Goal: Information Seeking & Learning: Check status

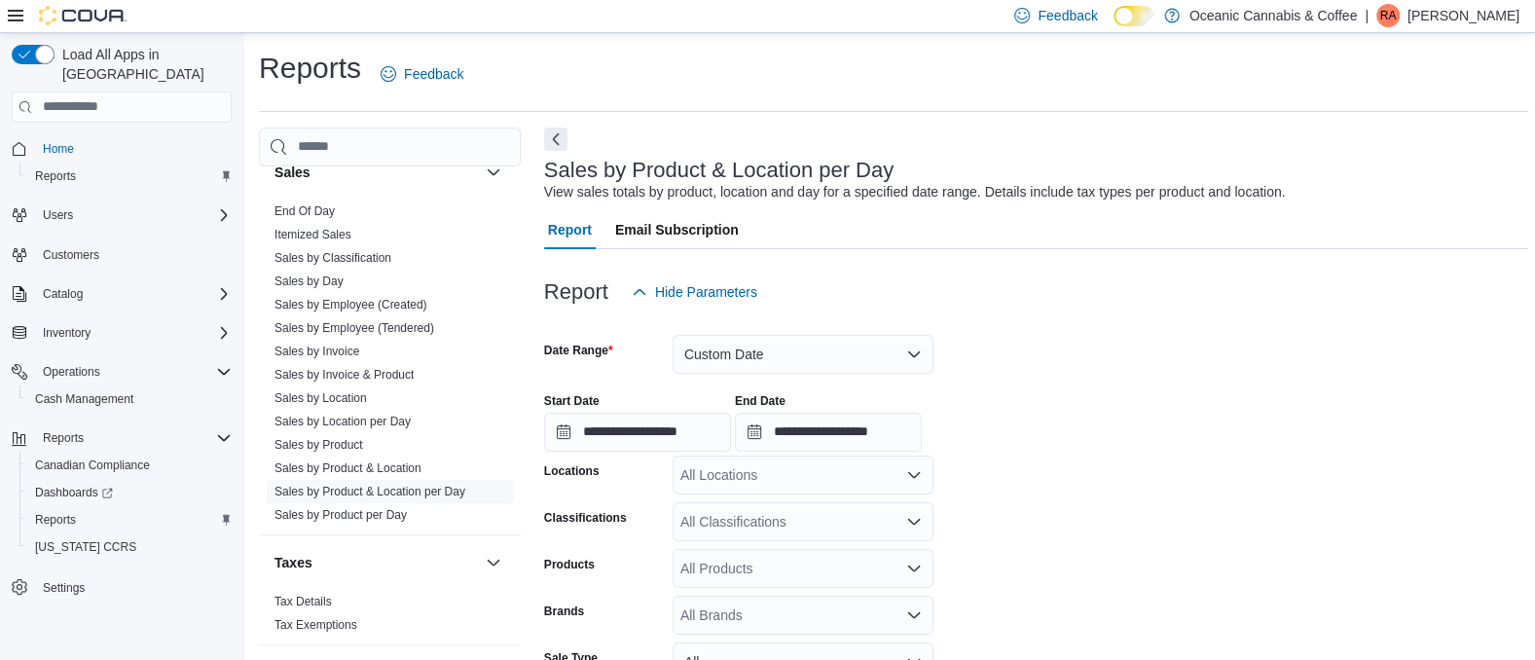
scroll to position [1347, 0]
click at [345, 417] on link "Sales by Location per Day" at bounding box center [343, 423] width 136 height 14
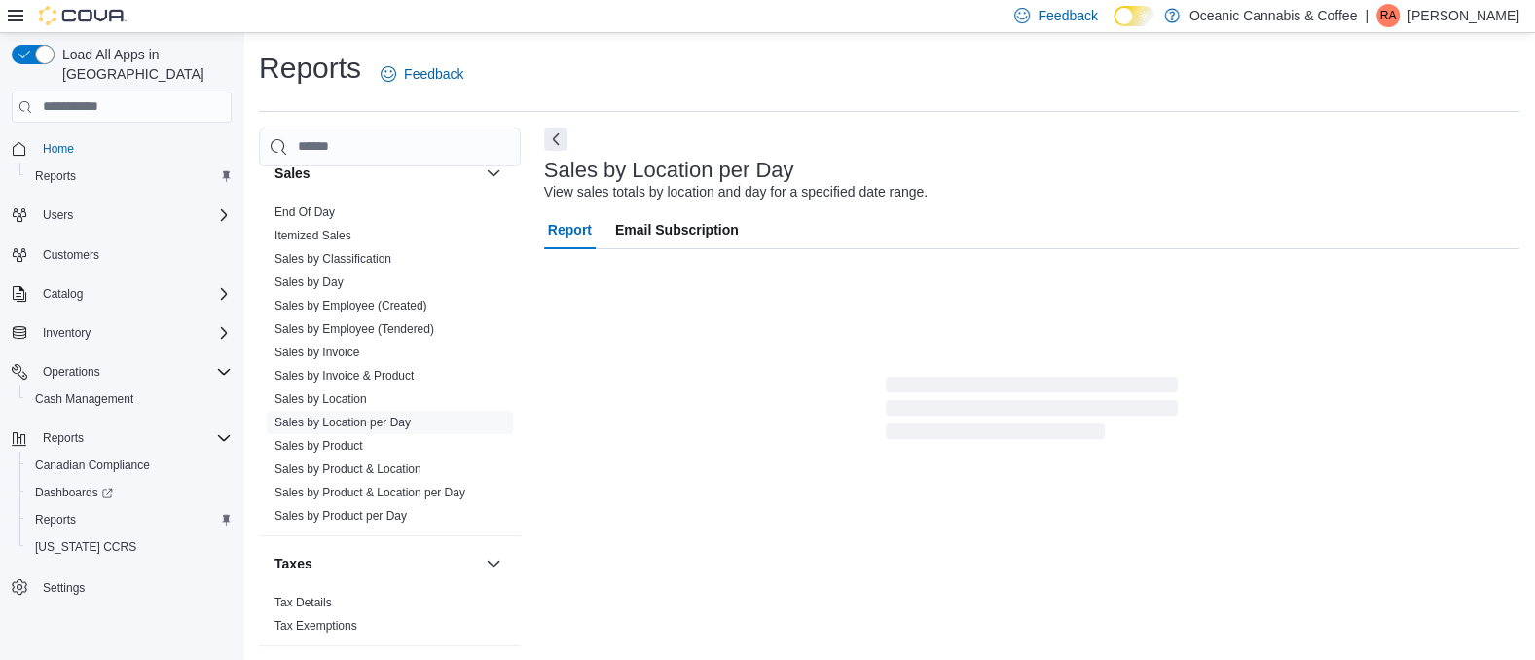
scroll to position [44, 0]
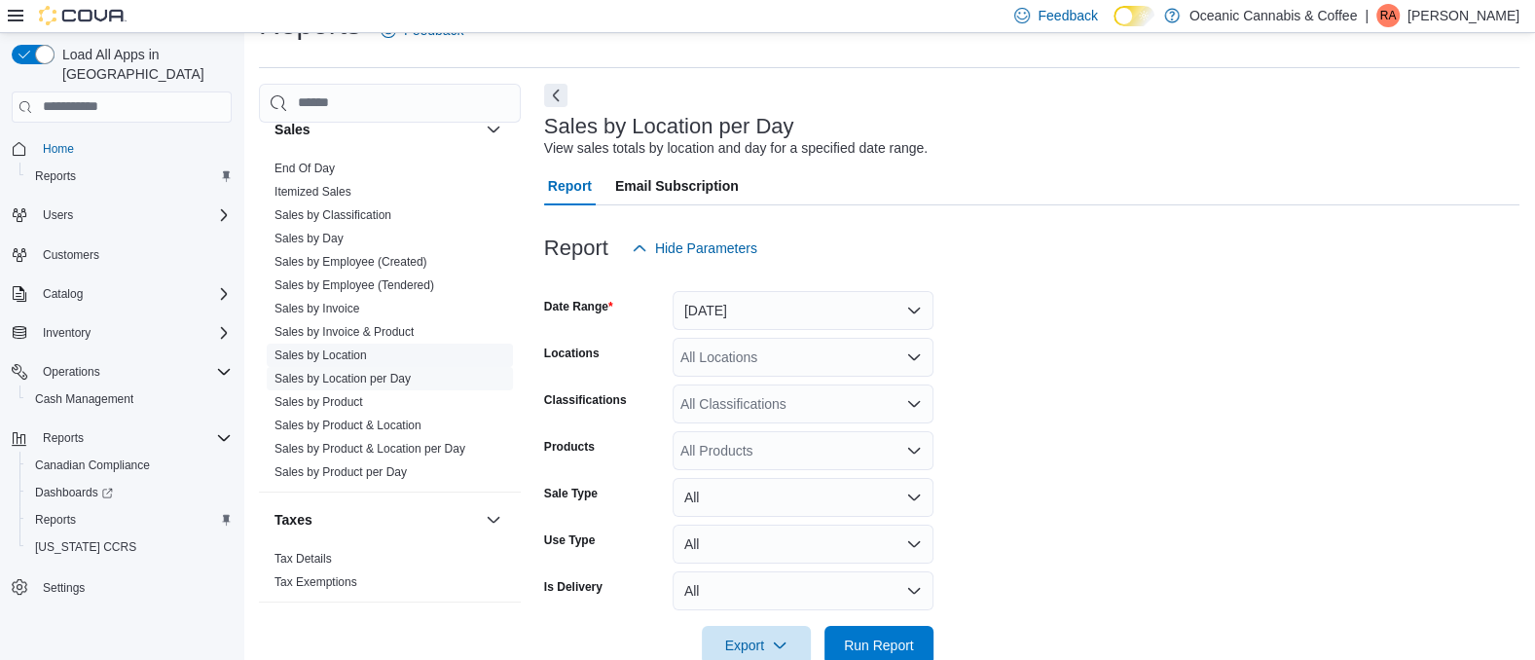
click at [405, 355] on span "Sales by Location" at bounding box center [390, 355] width 246 height 23
click at [349, 353] on link "Sales by Location" at bounding box center [321, 356] width 92 height 14
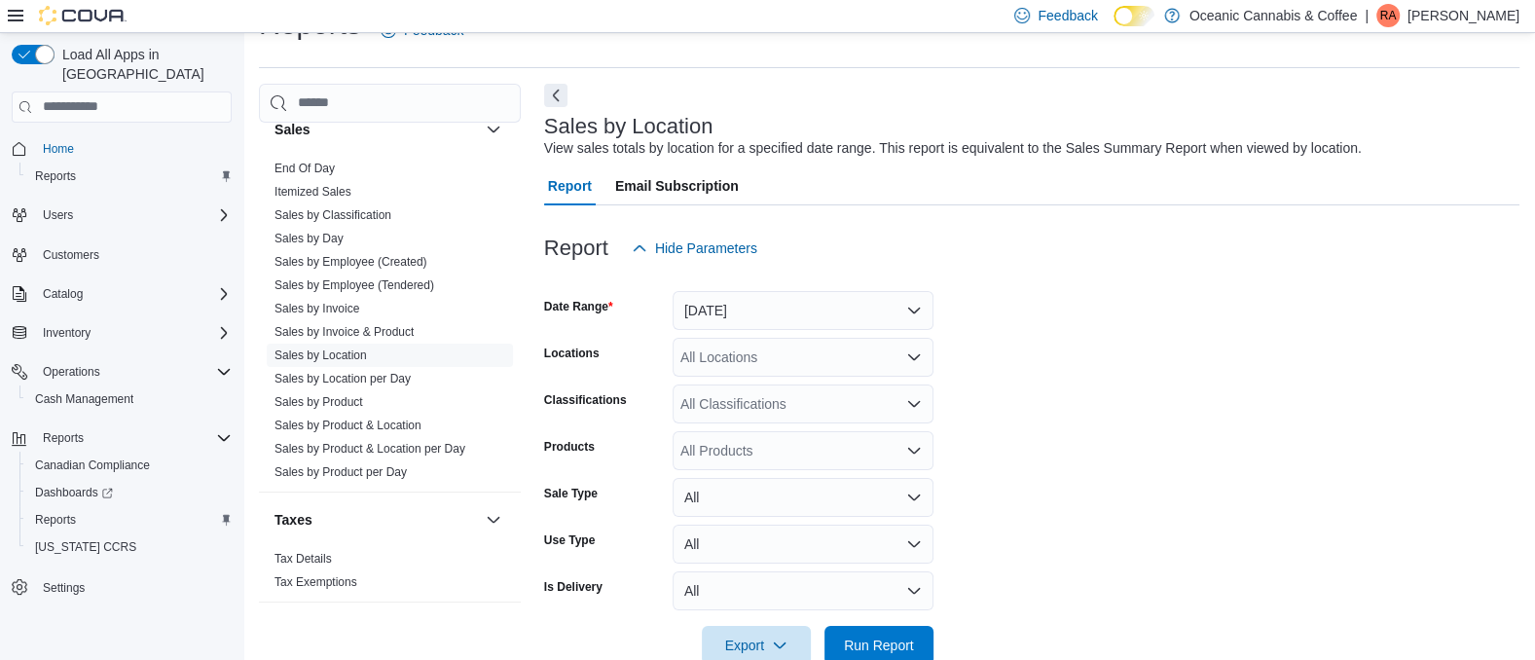
scroll to position [87, 0]
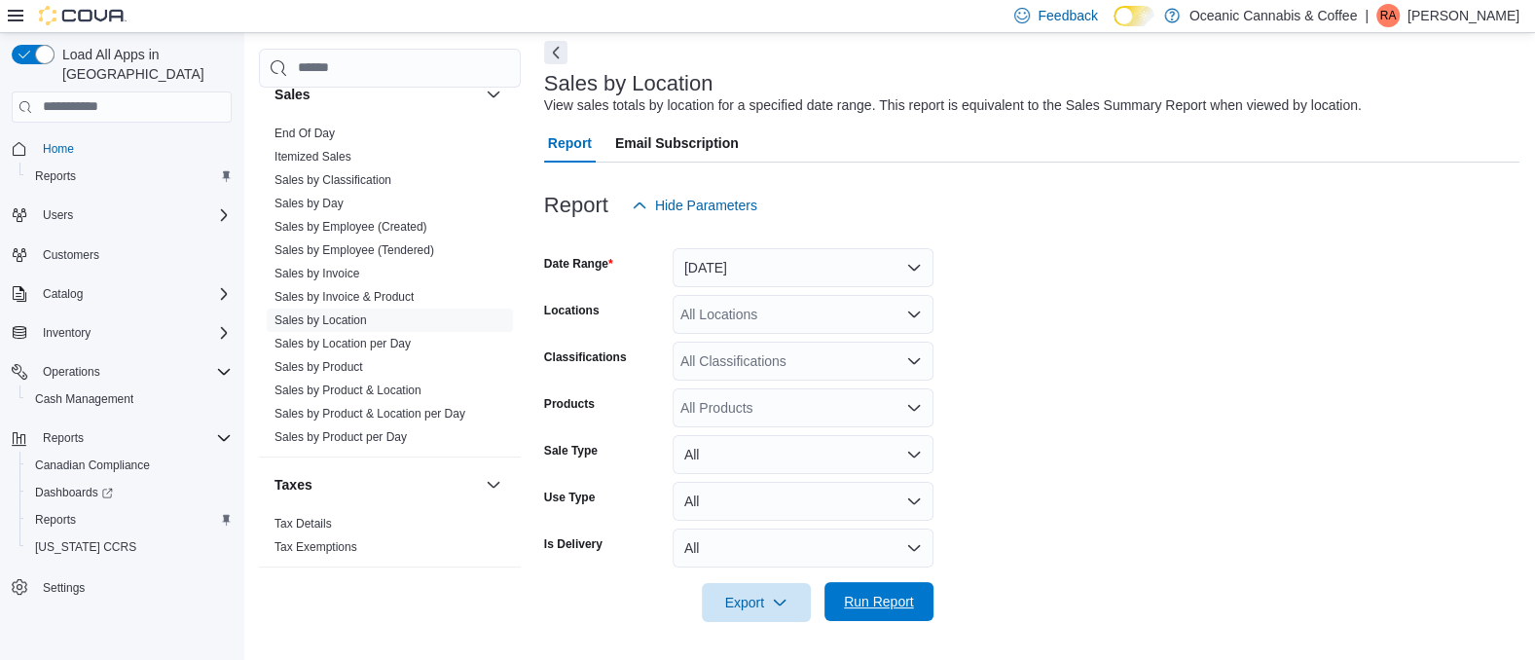
click at [879, 611] on span "Run Report" at bounding box center [879, 601] width 86 height 39
click at [1505, 118] on div "Sales by Location View sales totals by location for a specified date range. Thi…" at bounding box center [1036, 619] width 985 height 1156
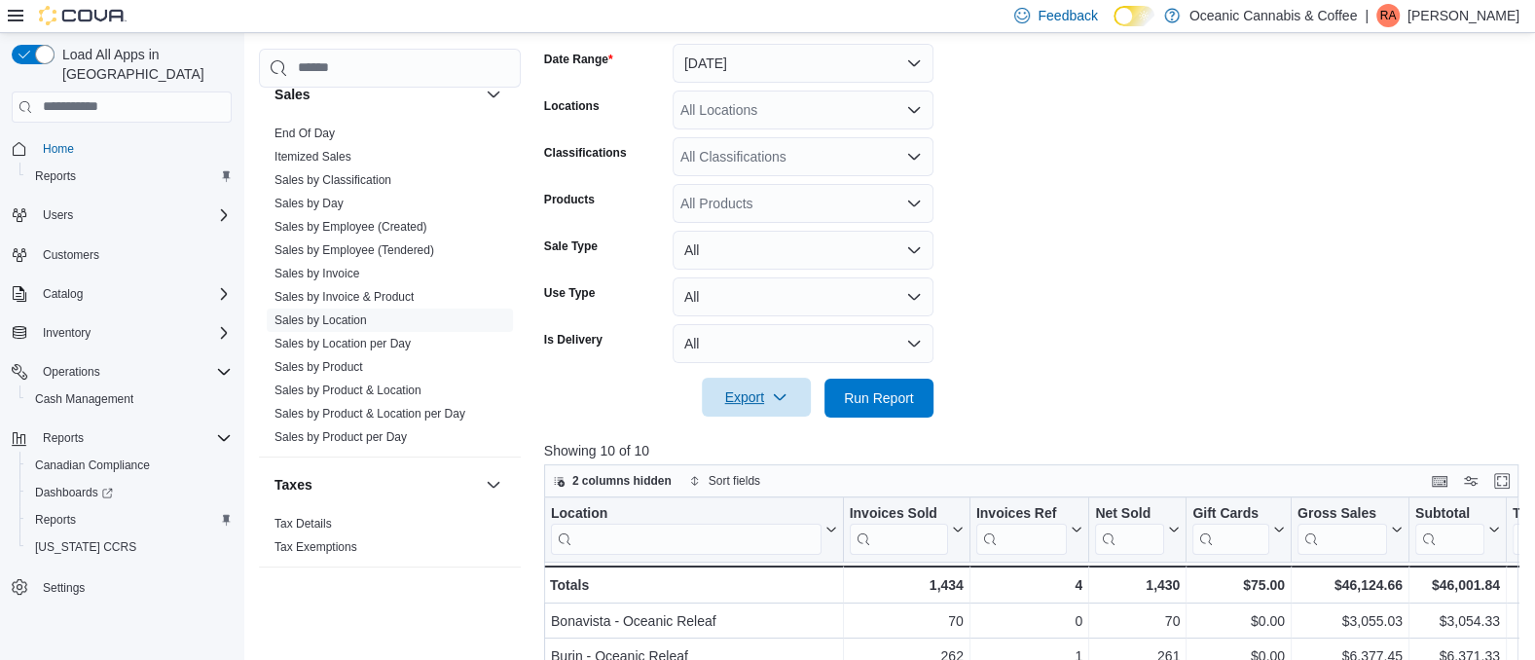
click at [779, 387] on span "Export" at bounding box center [757, 397] width 86 height 39
click at [740, 429] on span "Export to Excel" at bounding box center [760, 437] width 88 height 16
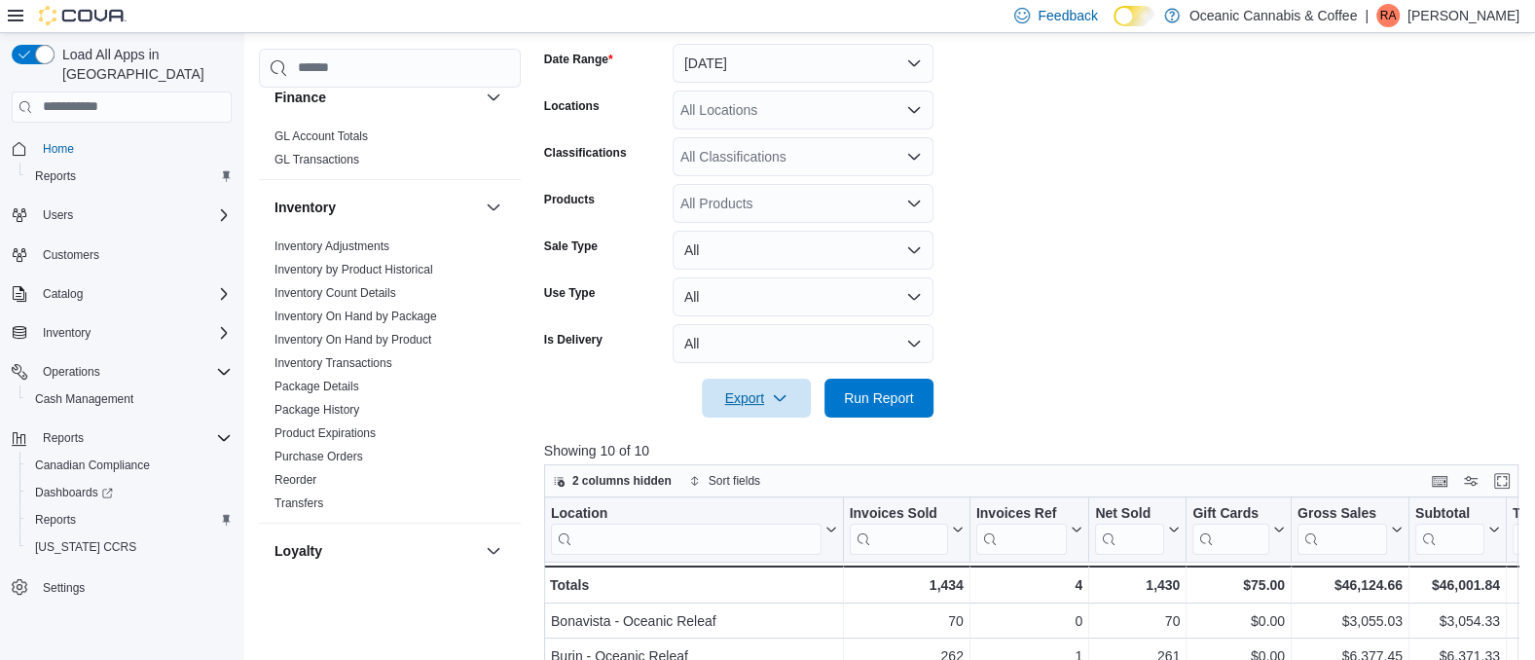
scroll to position [0, 0]
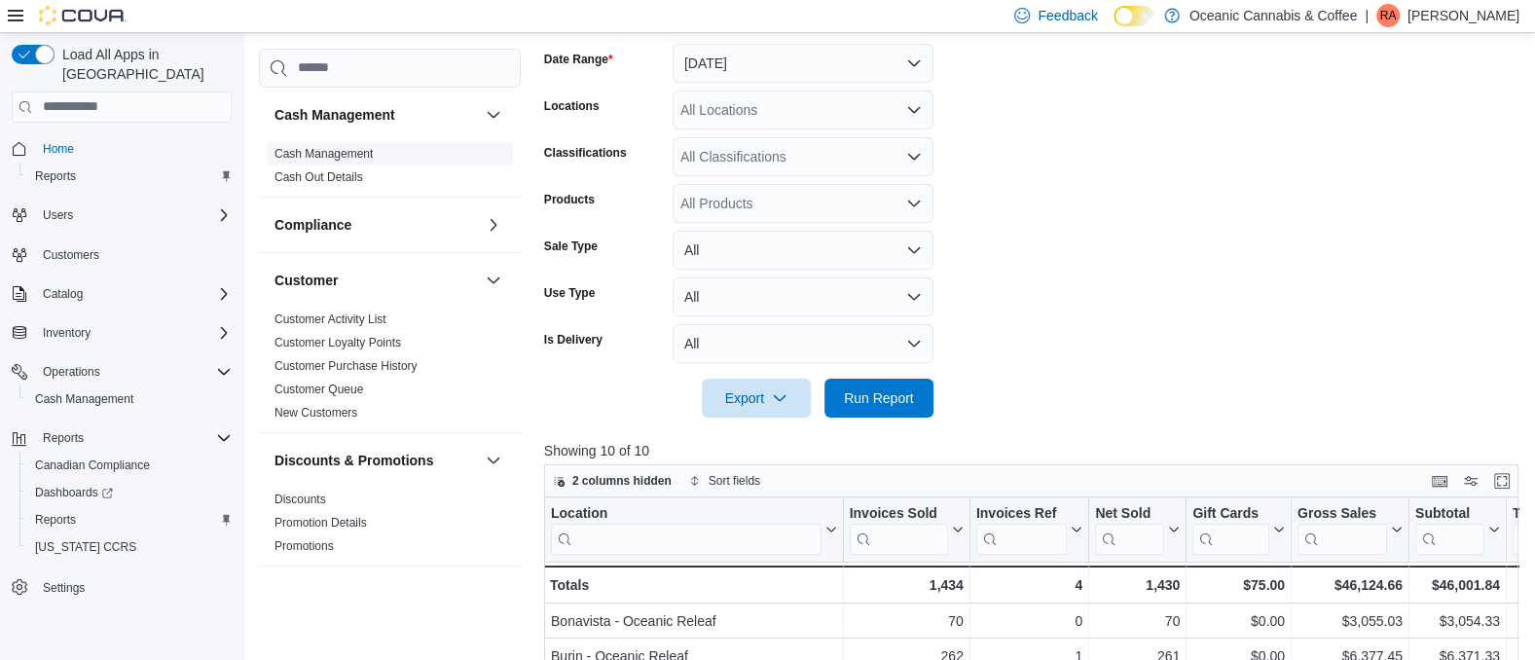
click at [326, 155] on link "Cash Management" at bounding box center [324, 154] width 98 height 14
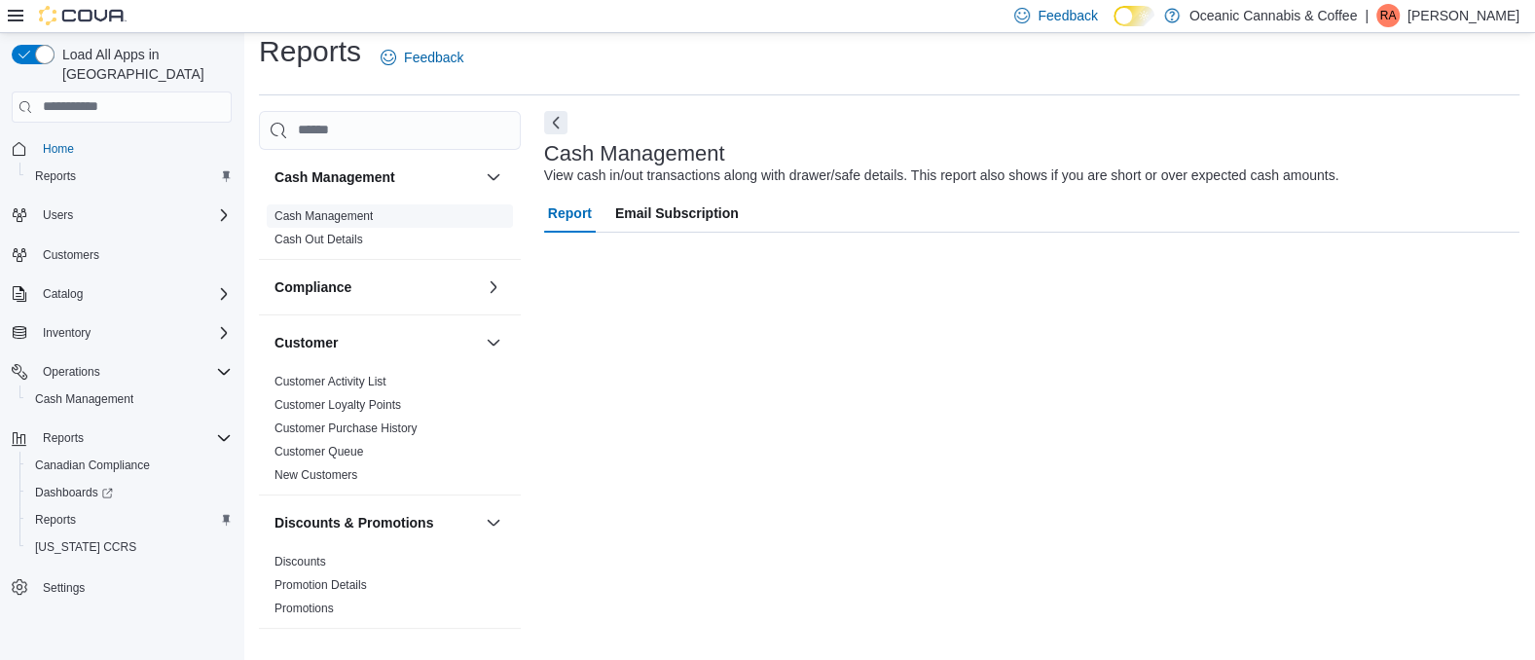
scroll to position [17, 0]
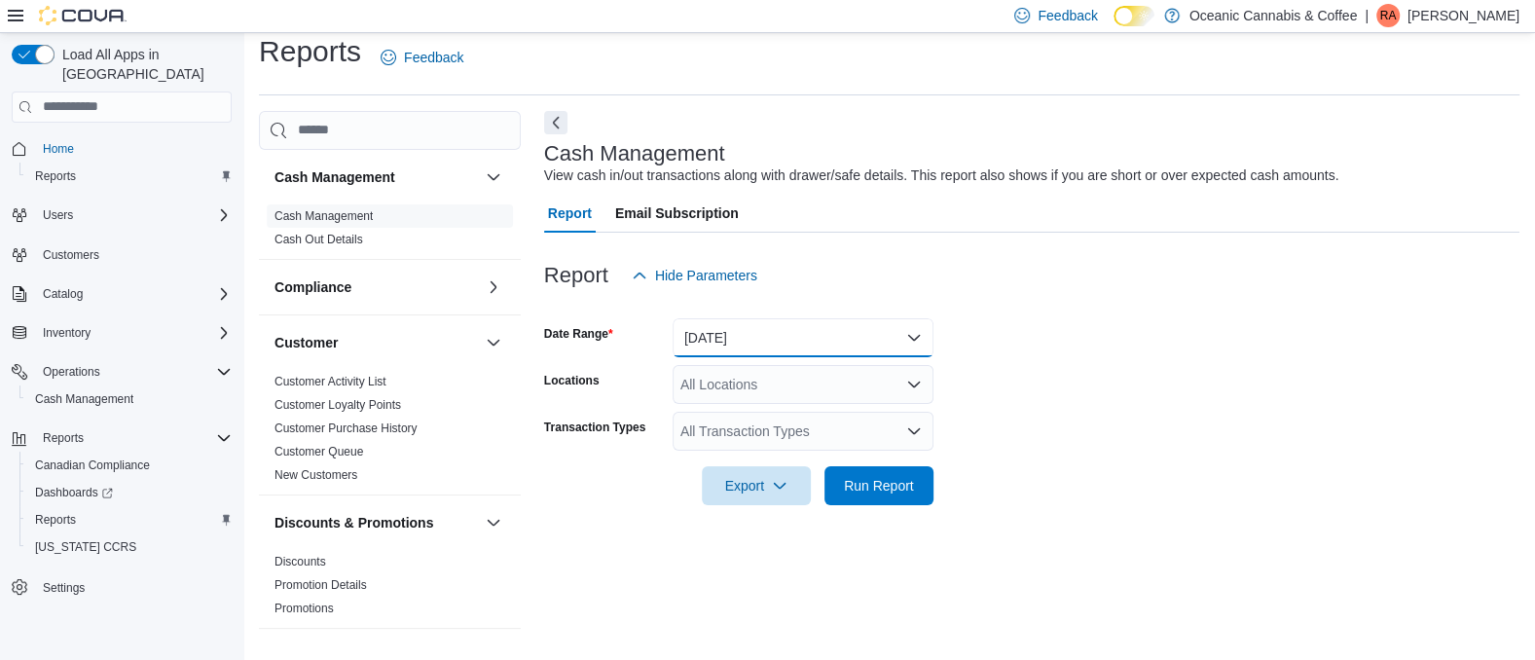
click at [911, 341] on button "Today" at bounding box center [803, 337] width 261 height 39
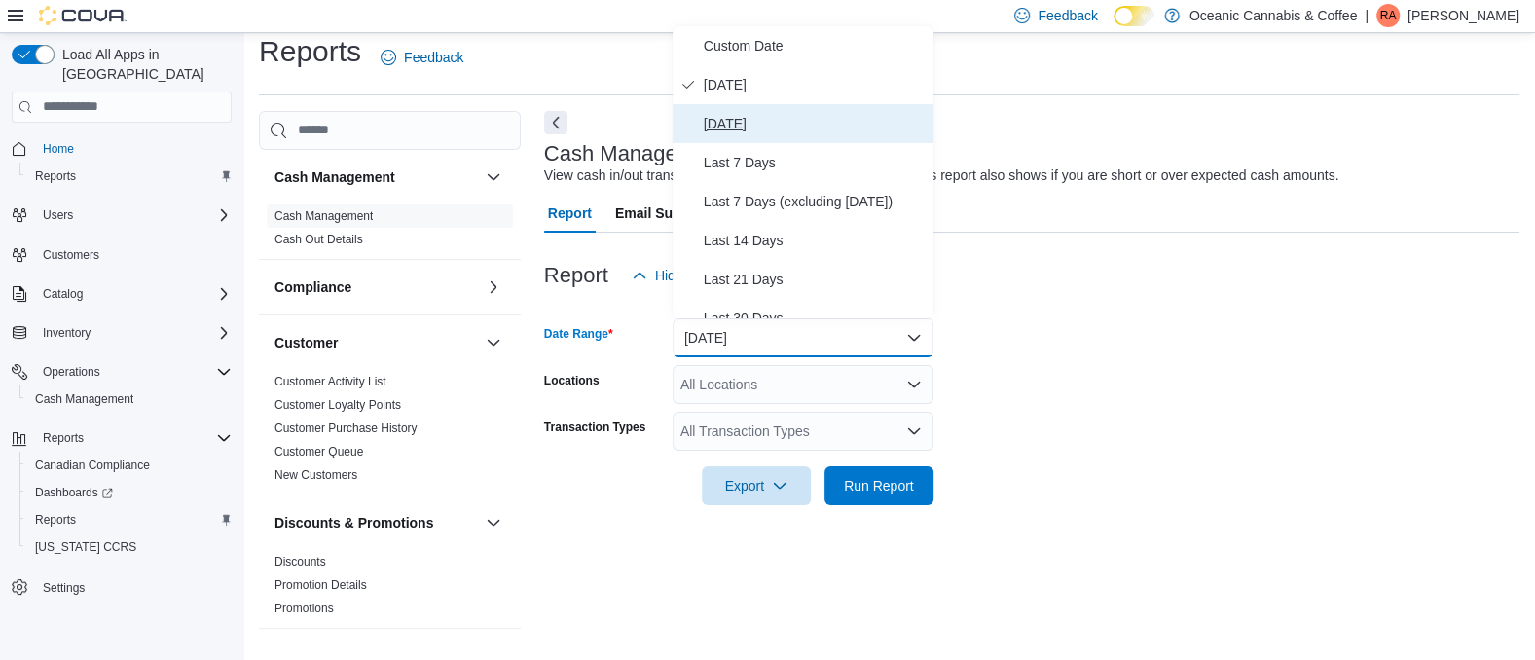
click at [729, 116] on span "Yesterday" at bounding box center [815, 123] width 222 height 23
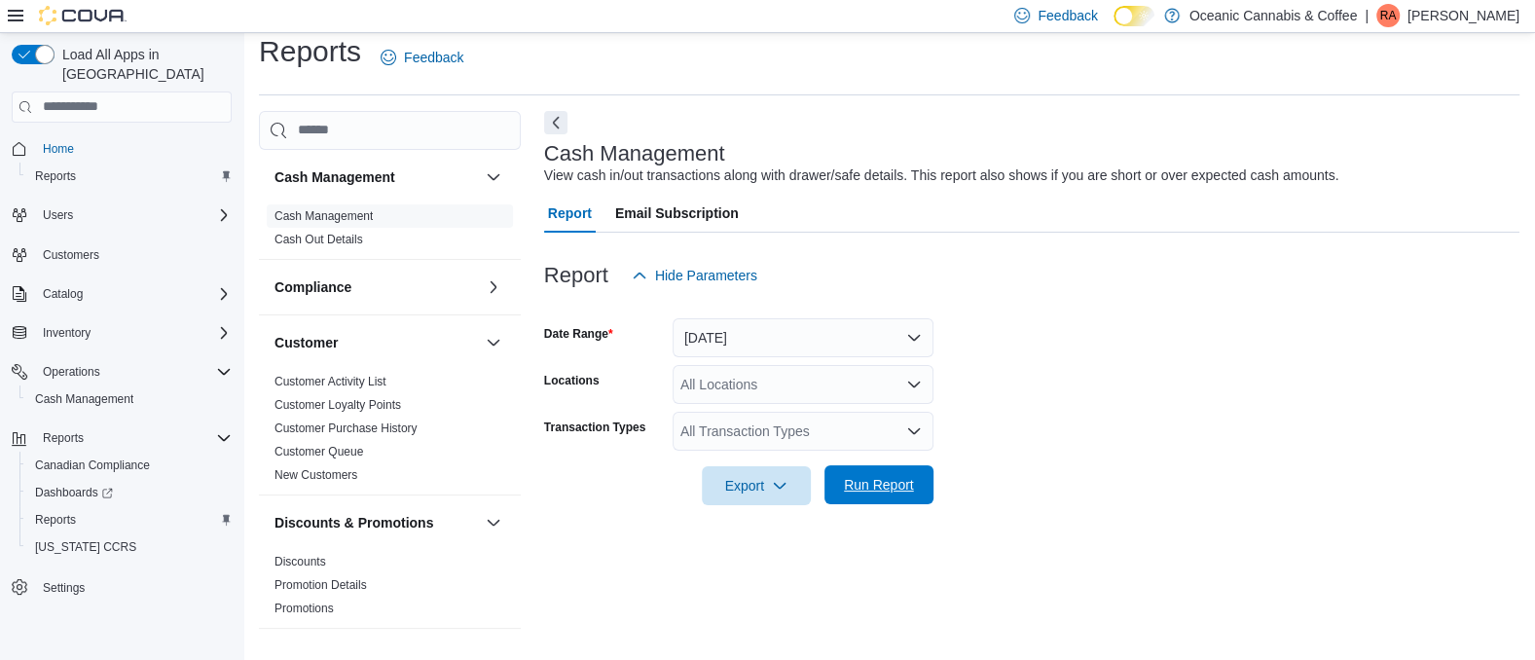
click at [888, 487] on span "Run Report" at bounding box center [879, 484] width 70 height 19
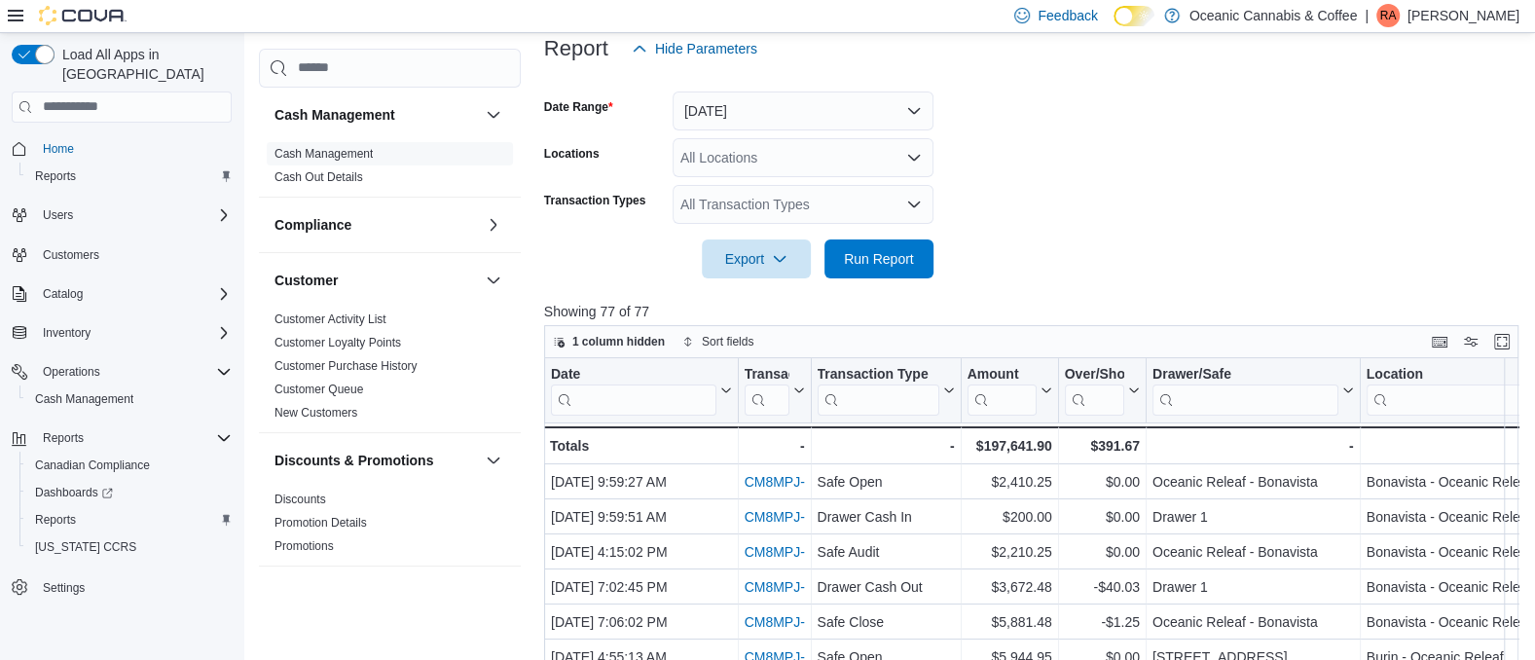
scroll to position [227, 0]
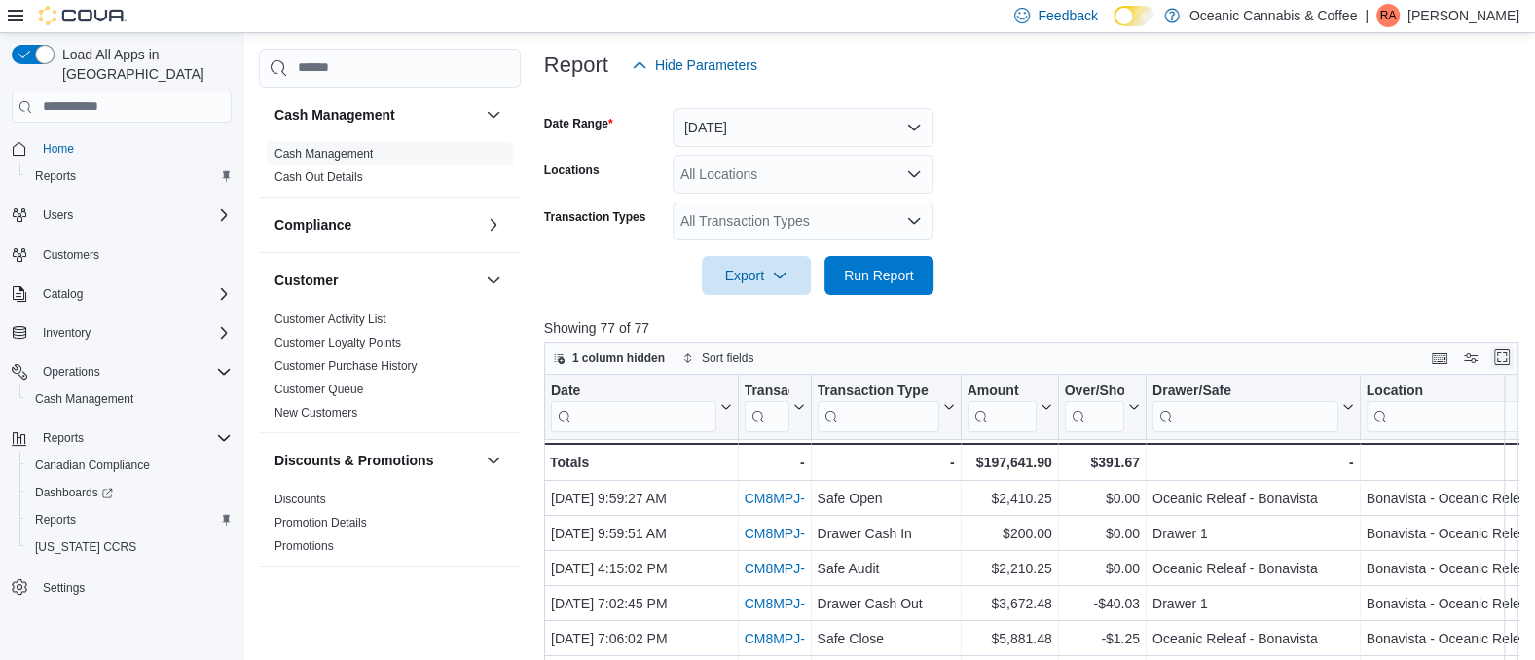
click at [1514, 363] on button "Enter fullscreen" at bounding box center [1502, 357] width 23 height 23
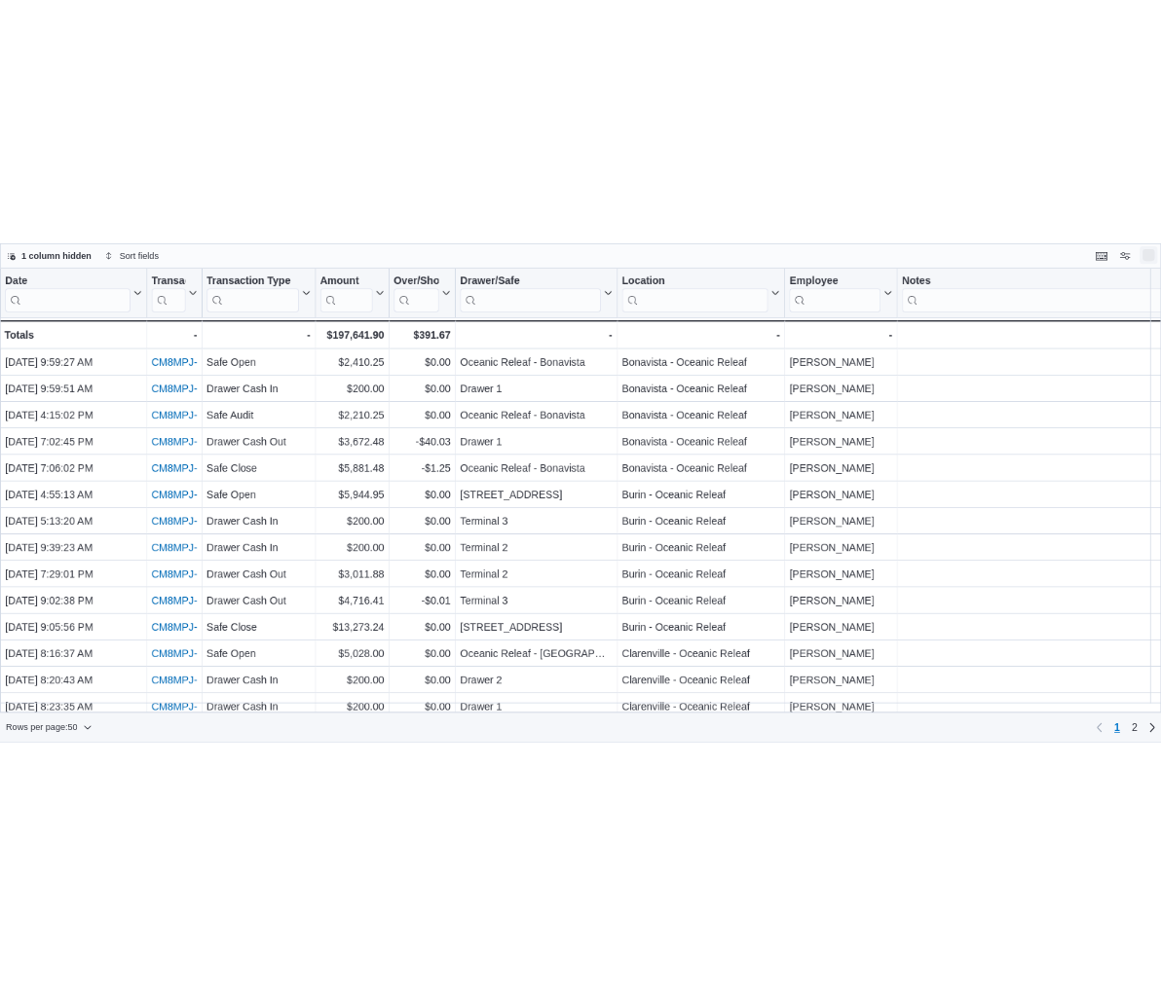
scroll to position [0, 0]
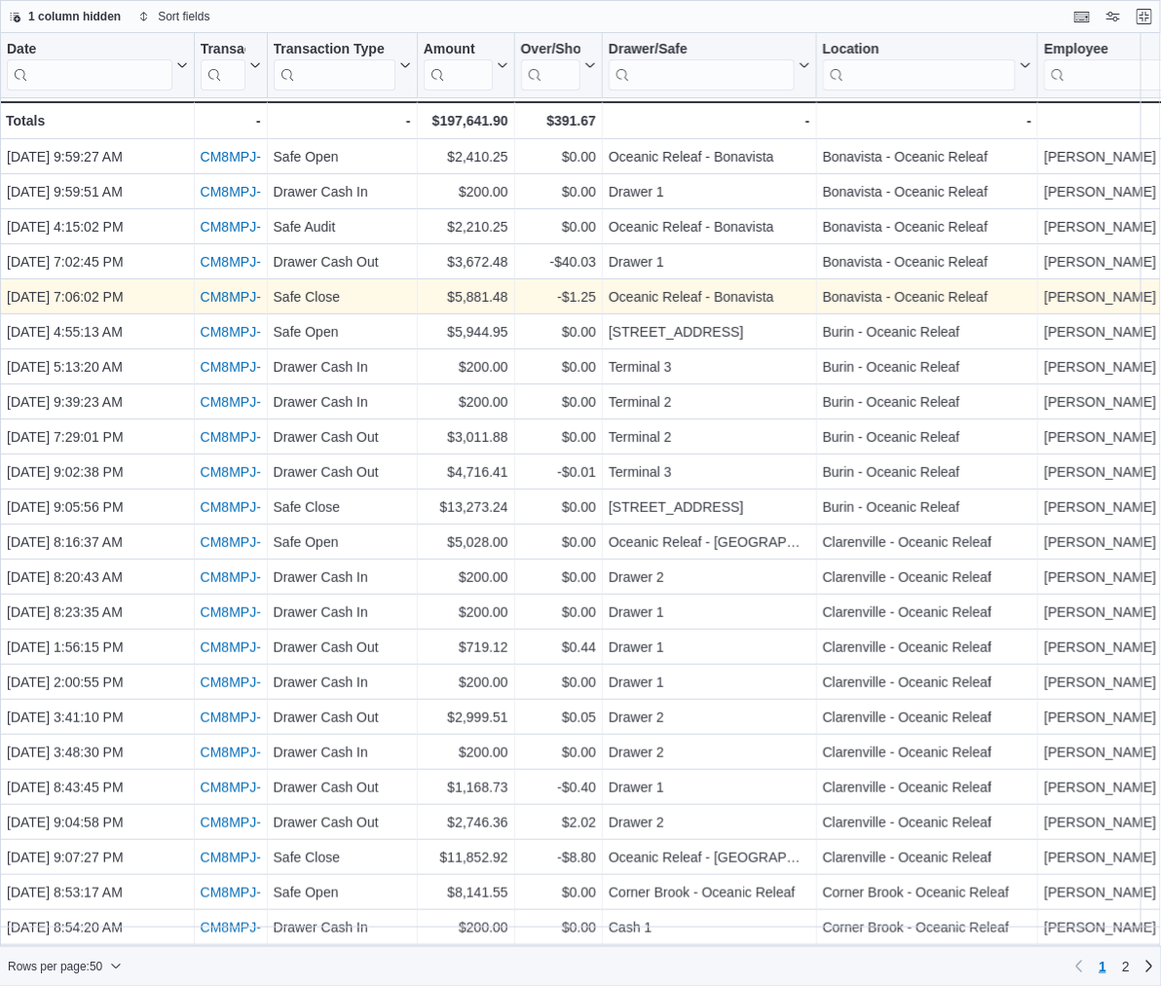
click at [224, 297] on link "CM8MPJ-78224" at bounding box center [250, 297] width 98 height 16
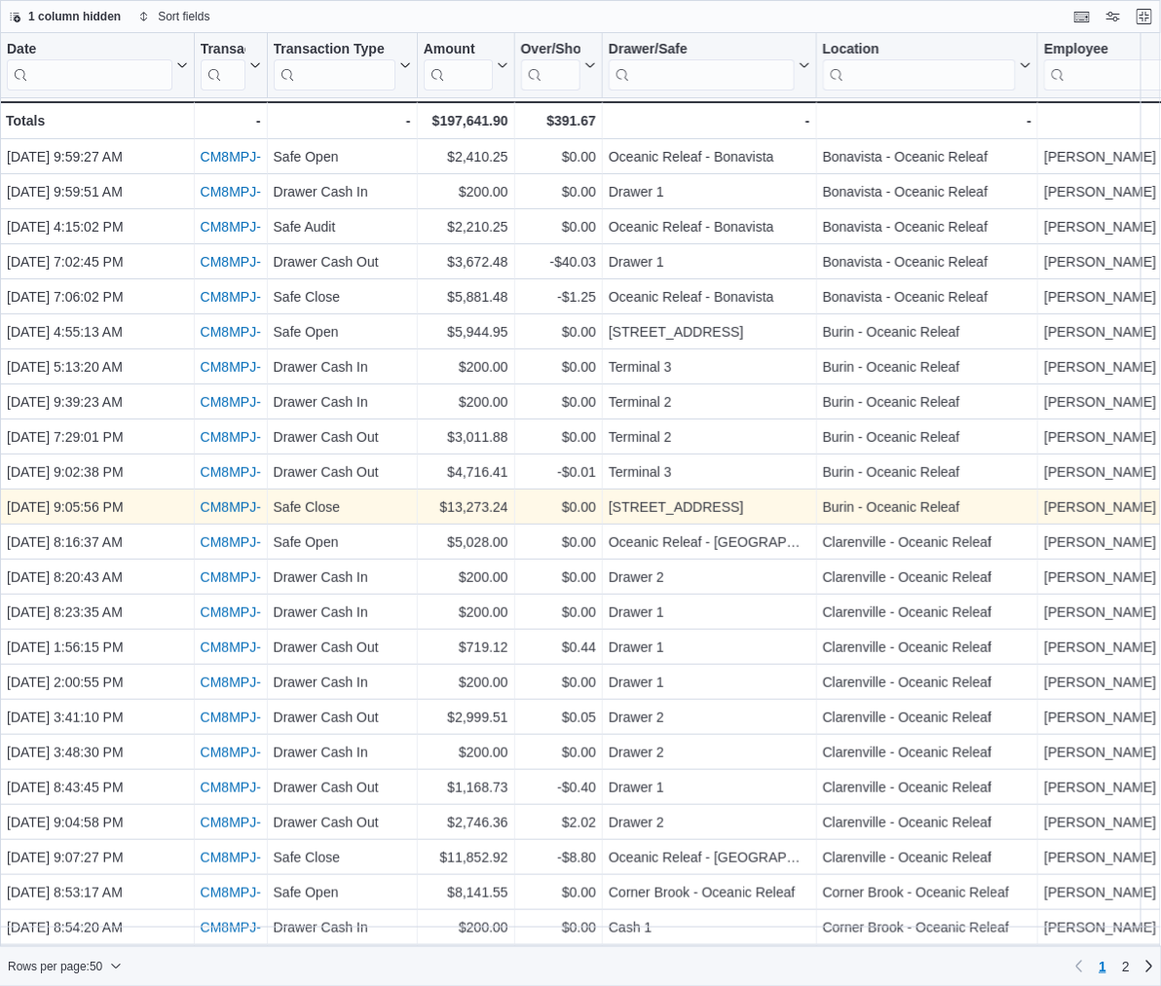
click at [229, 504] on link "CM8MPJ-78238" at bounding box center [250, 507] width 98 height 16
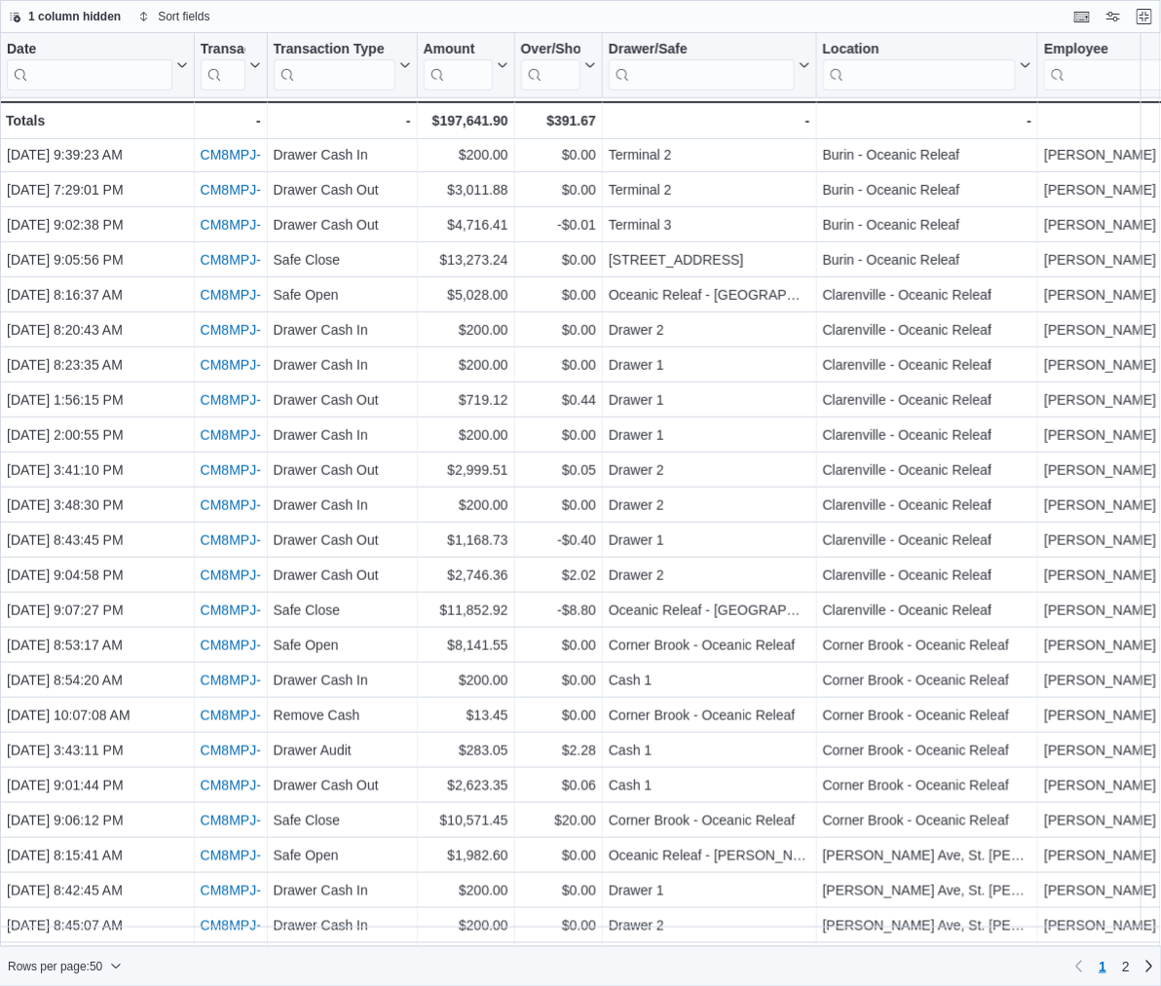
scroll to position [249, 0]
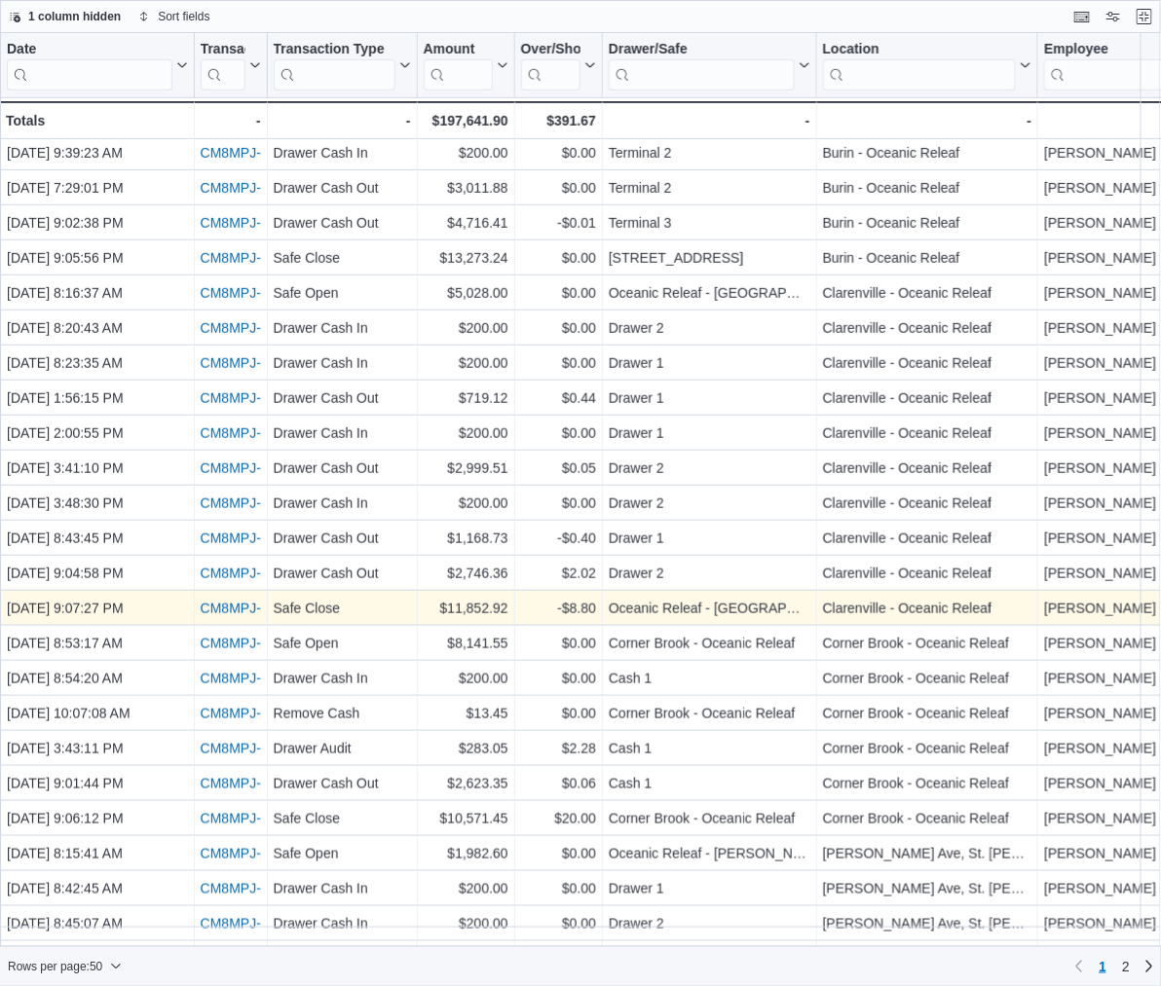
click at [227, 603] on link "CM8MPJ-78240" at bounding box center [250, 609] width 98 height 16
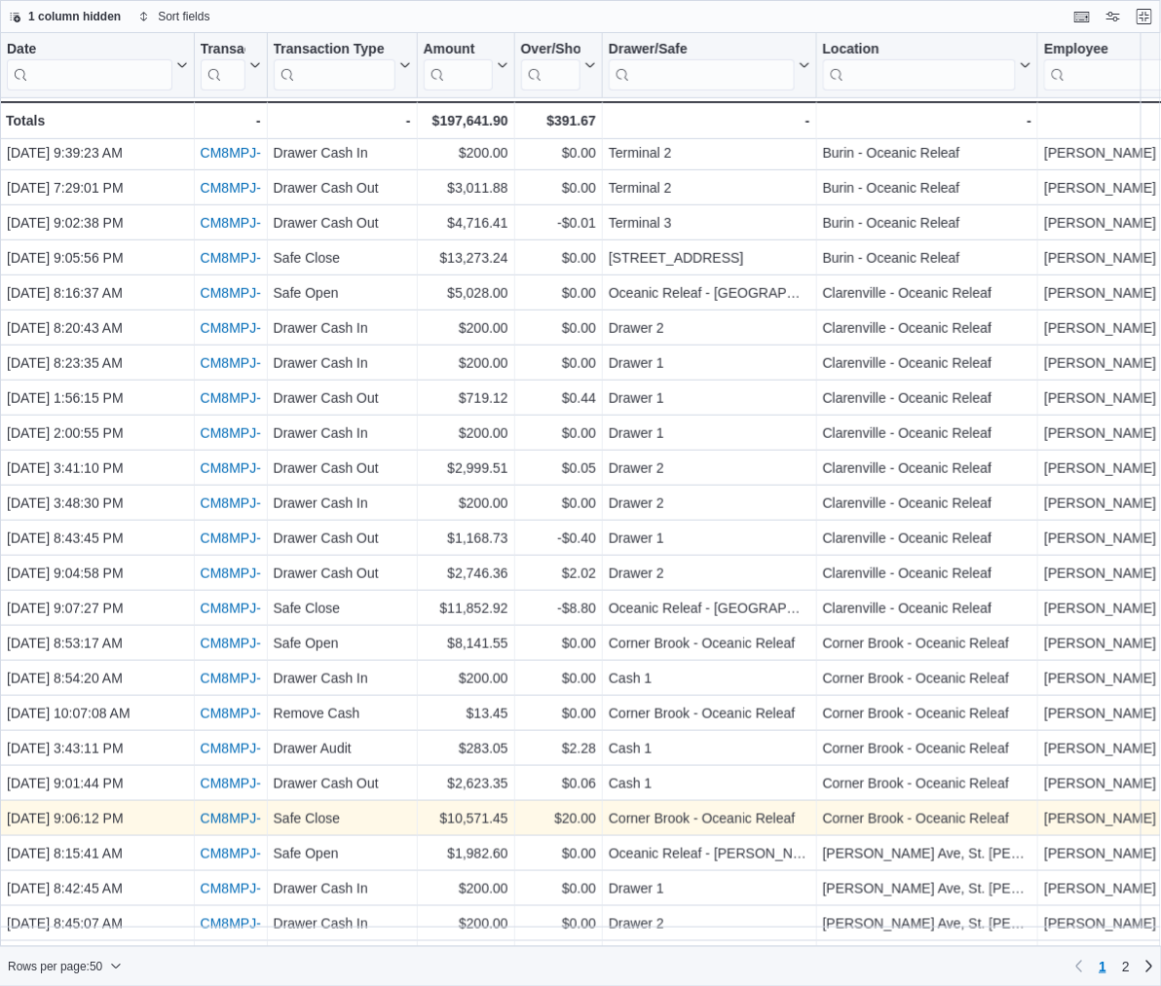
click at [215, 659] on link "CM8MPJ-78239" at bounding box center [250, 819] width 98 height 16
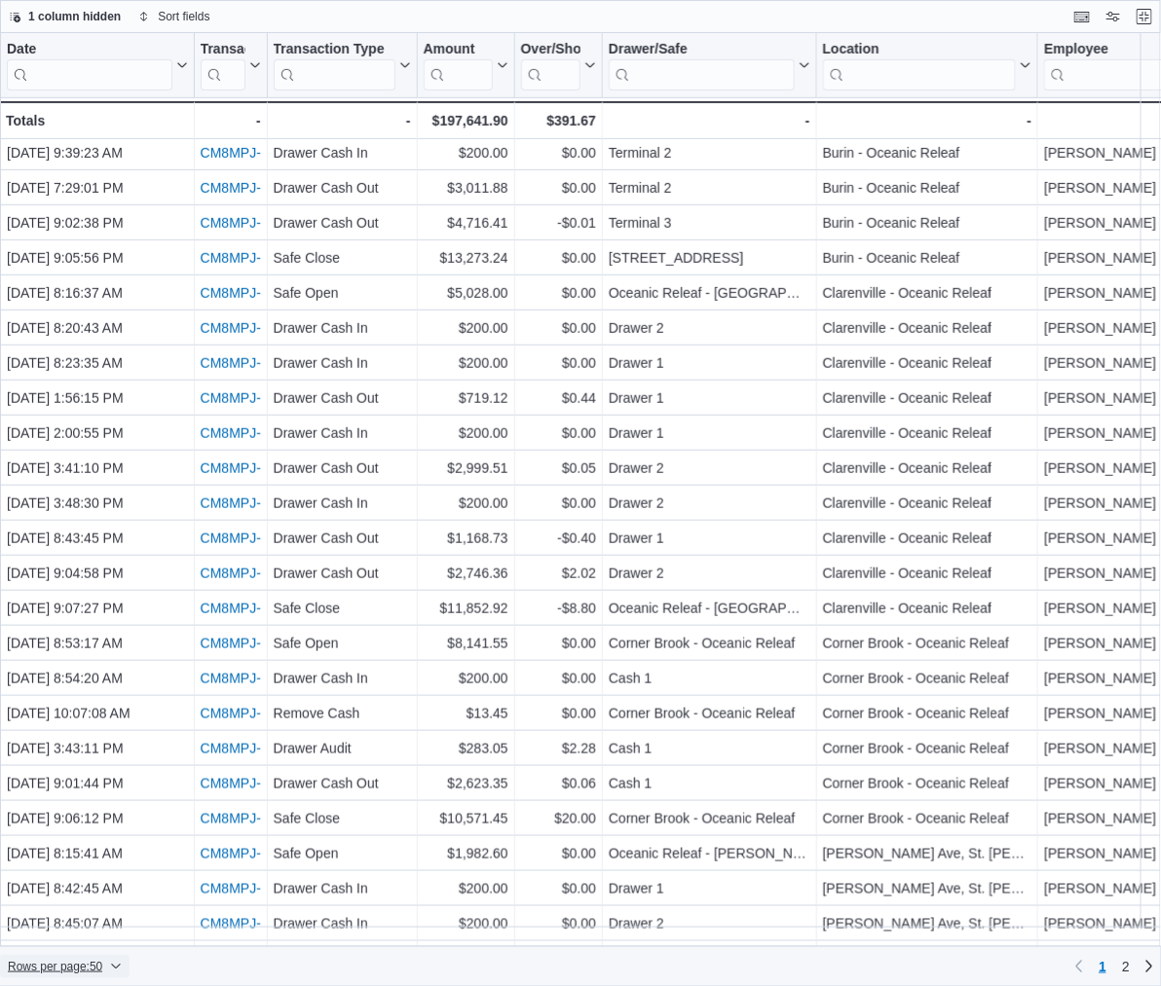
click at [50, 659] on span "Rows per page : 50" at bounding box center [55, 967] width 94 height 16
click at [80, 659] on span "100 rows" at bounding box center [90, 928] width 62 height 16
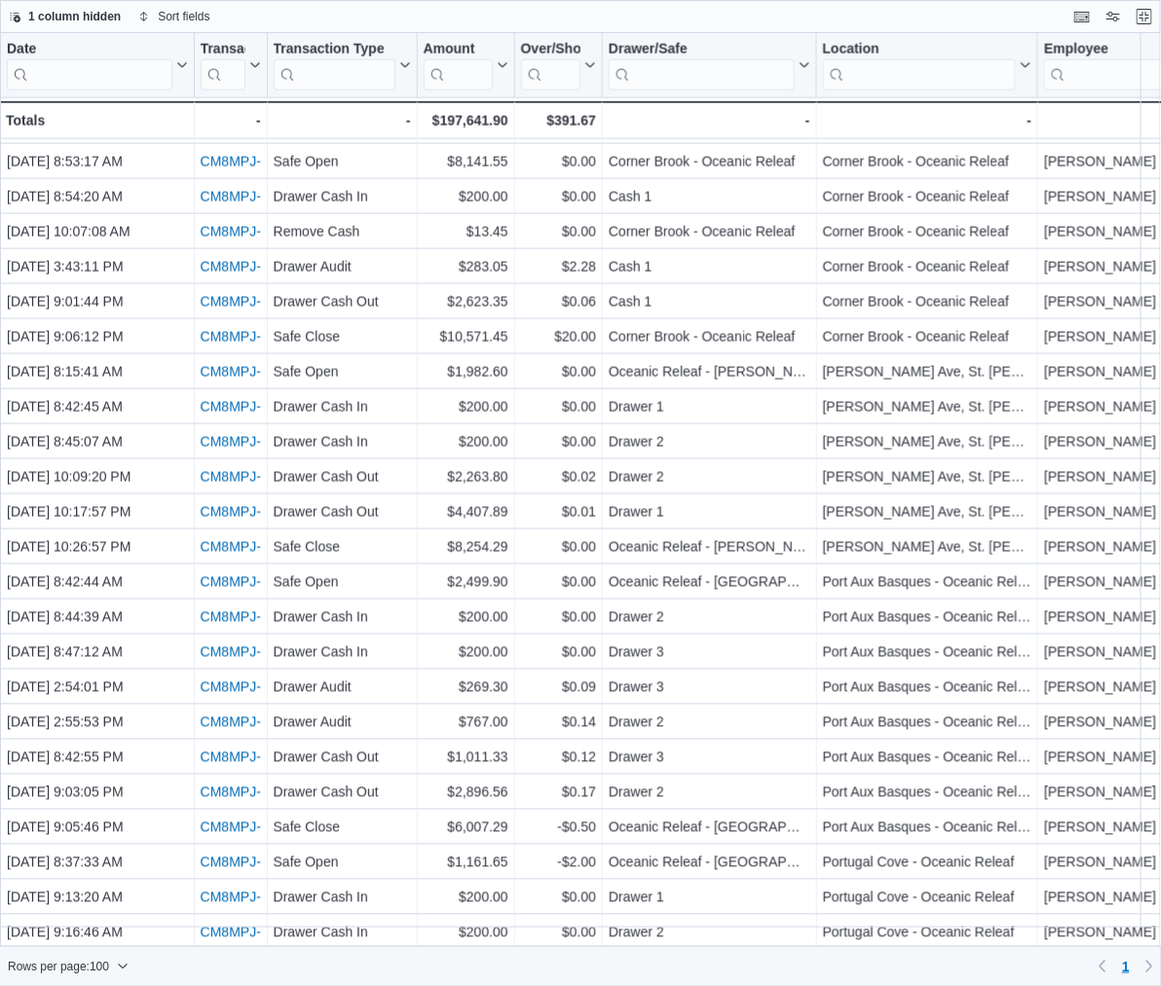
scroll to position [790, 0]
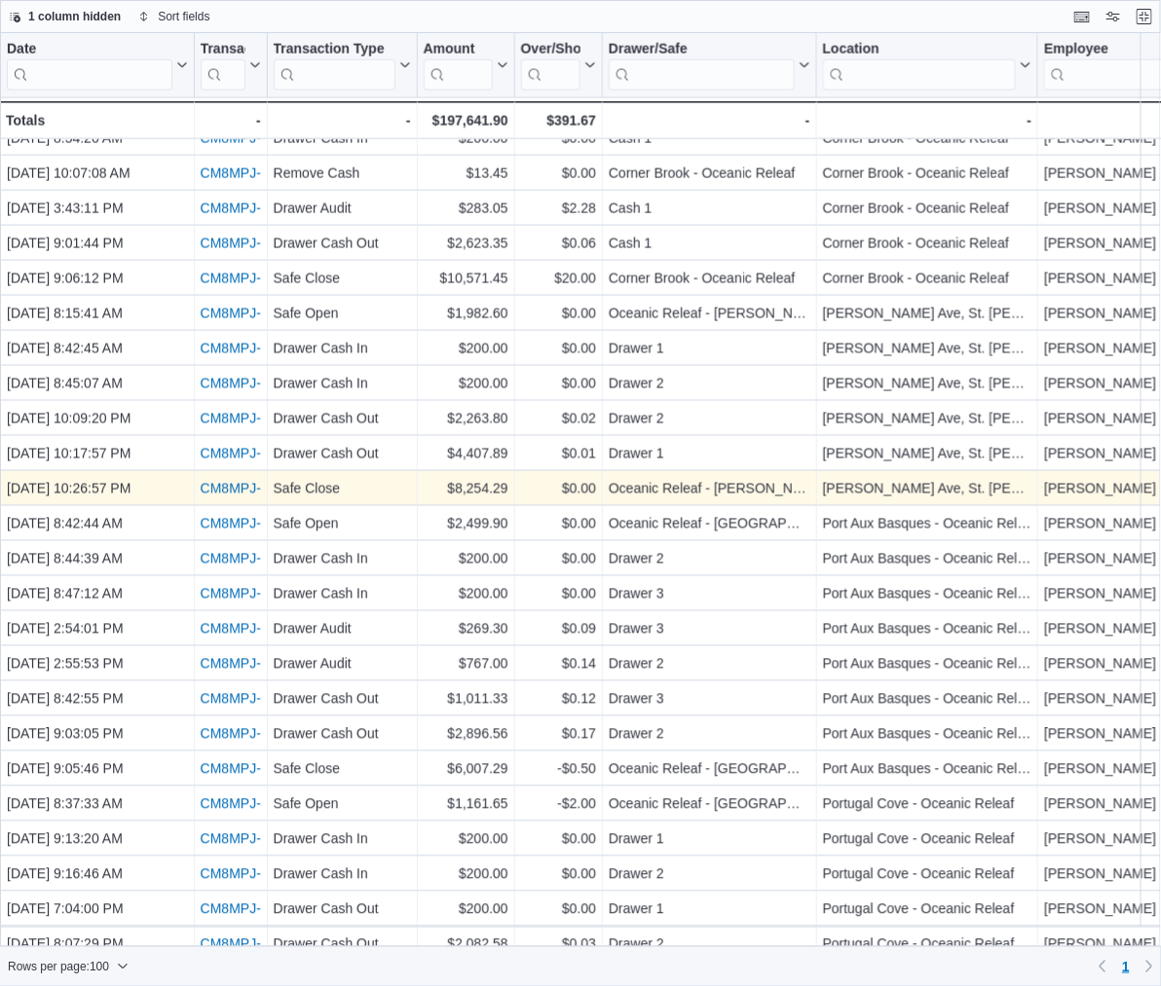
click at [235, 482] on link "CM8MPJ-78249" at bounding box center [250, 489] width 98 height 16
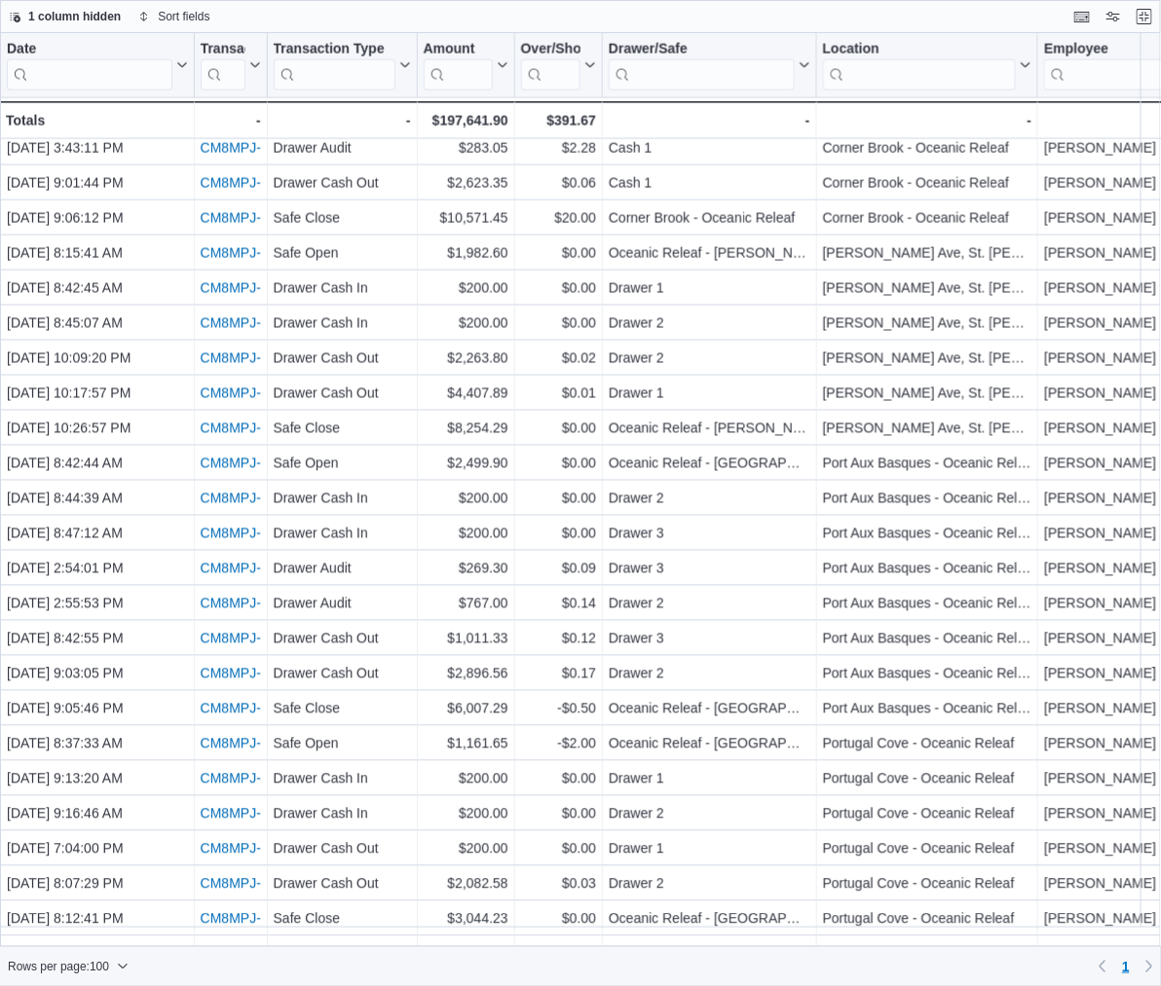
scroll to position [855, 0]
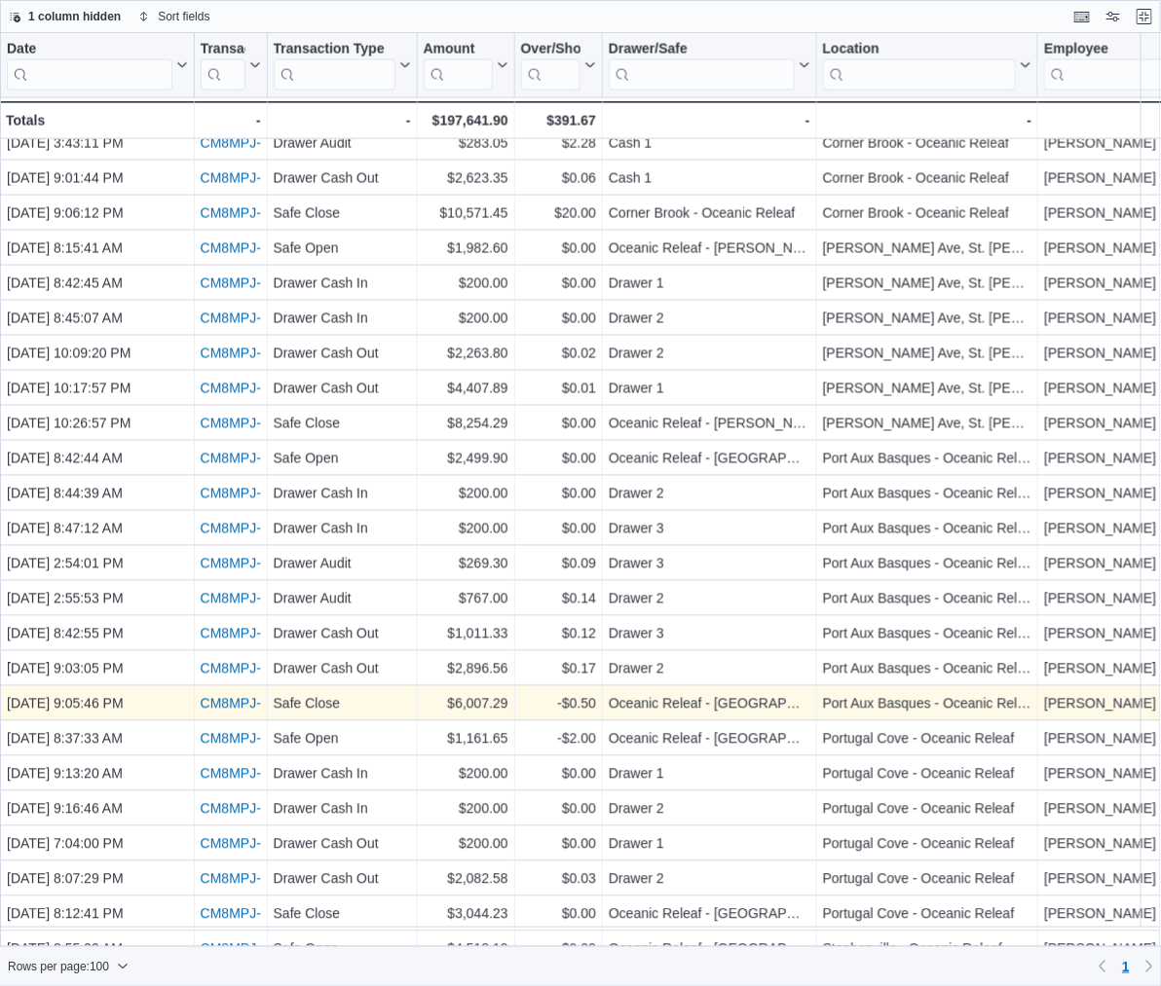
click at [235, 659] on link "CM8MPJ-78237" at bounding box center [250, 704] width 98 height 16
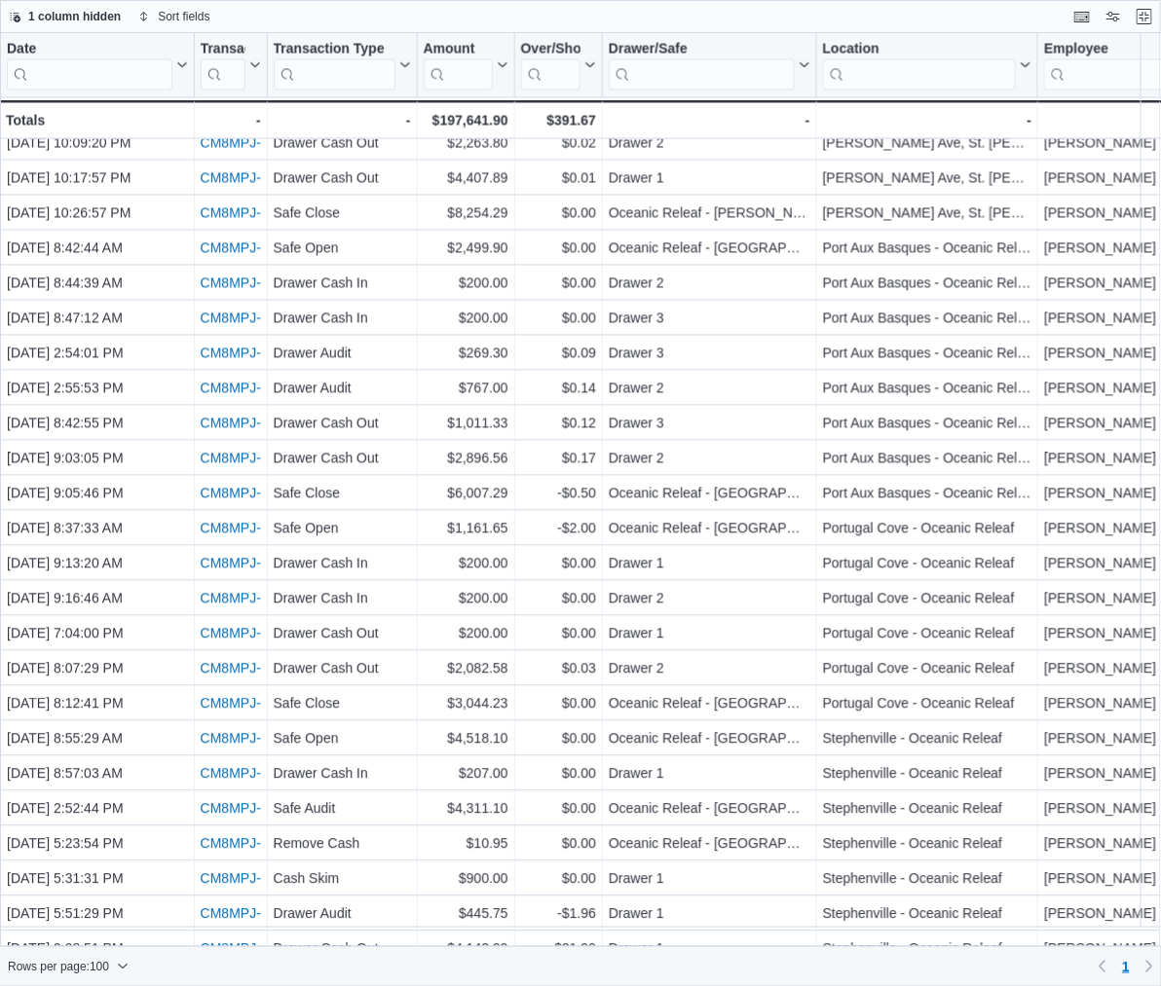
scroll to position [1070, 0]
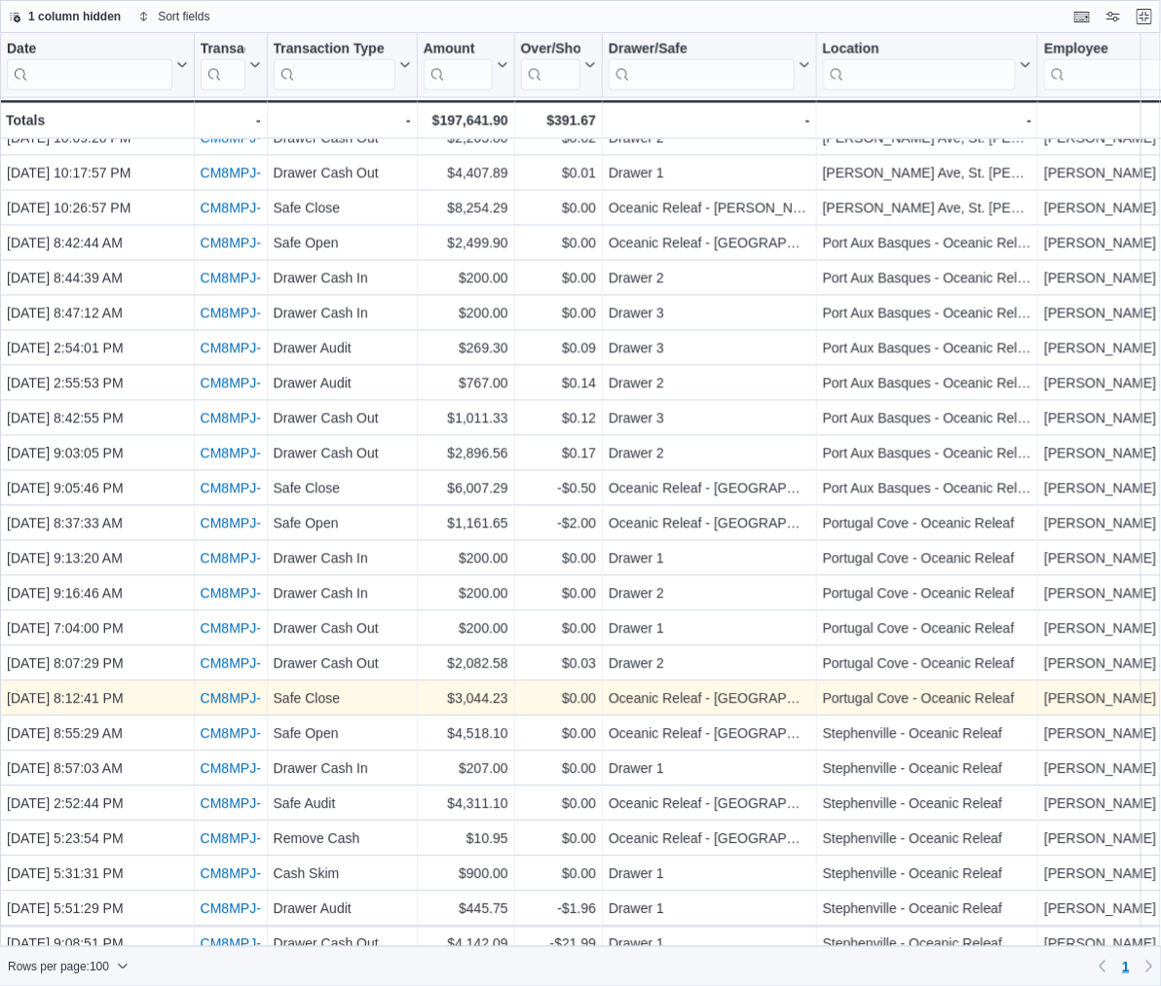
click at [242, 659] on link "CM8MPJ-78228" at bounding box center [250, 699] width 98 height 16
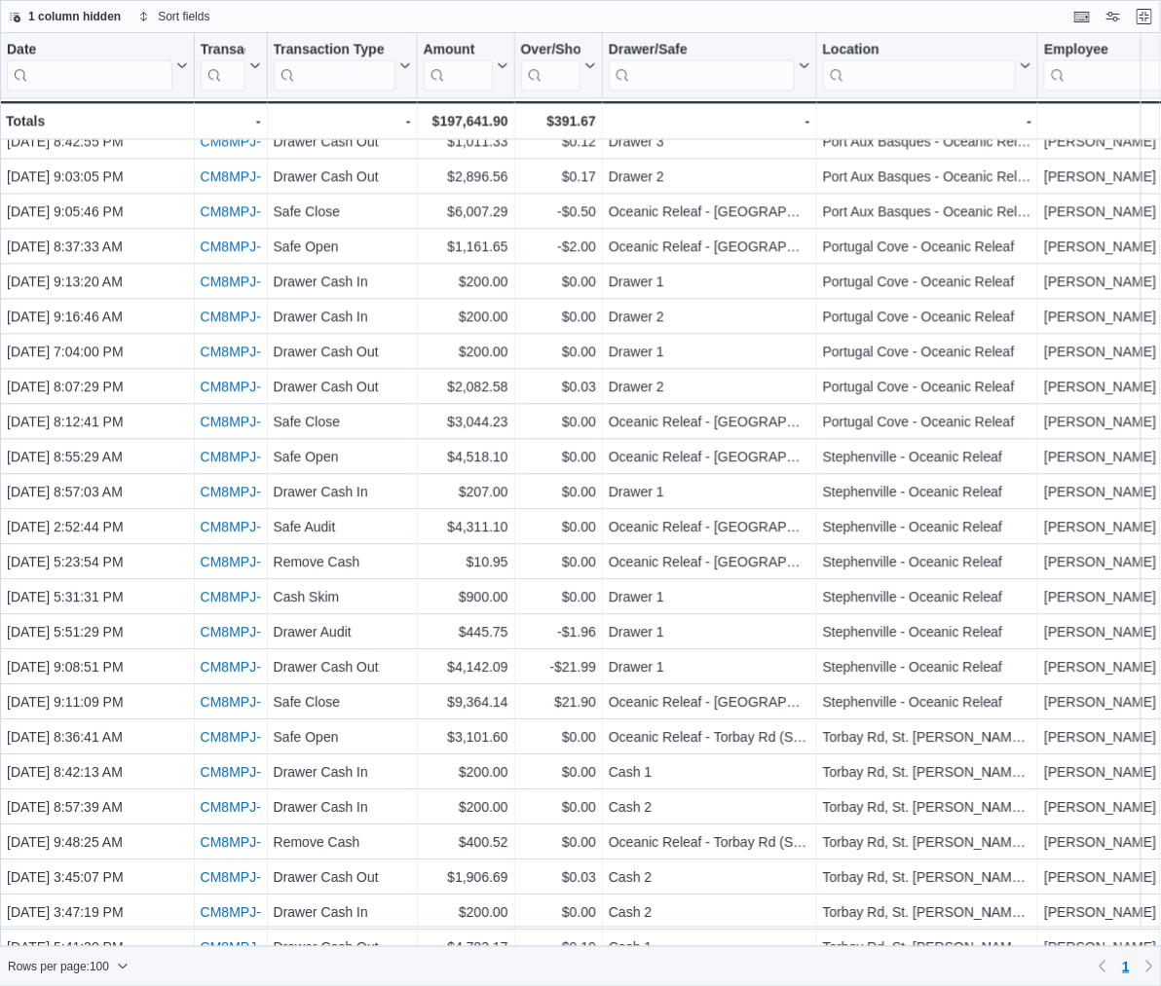
scroll to position [1368, 0]
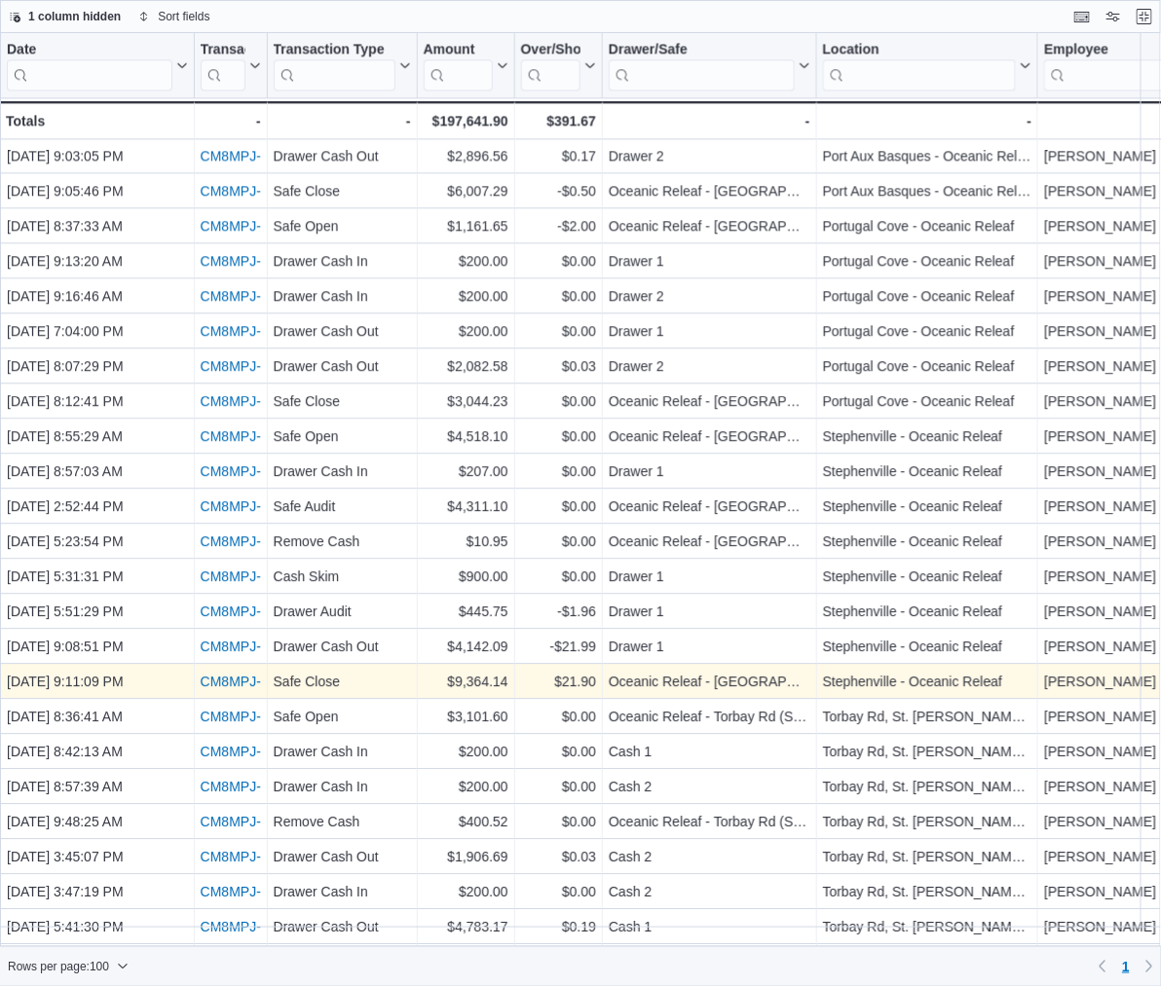
click at [239, 659] on link "CM8MPJ-78243" at bounding box center [250, 682] width 98 height 16
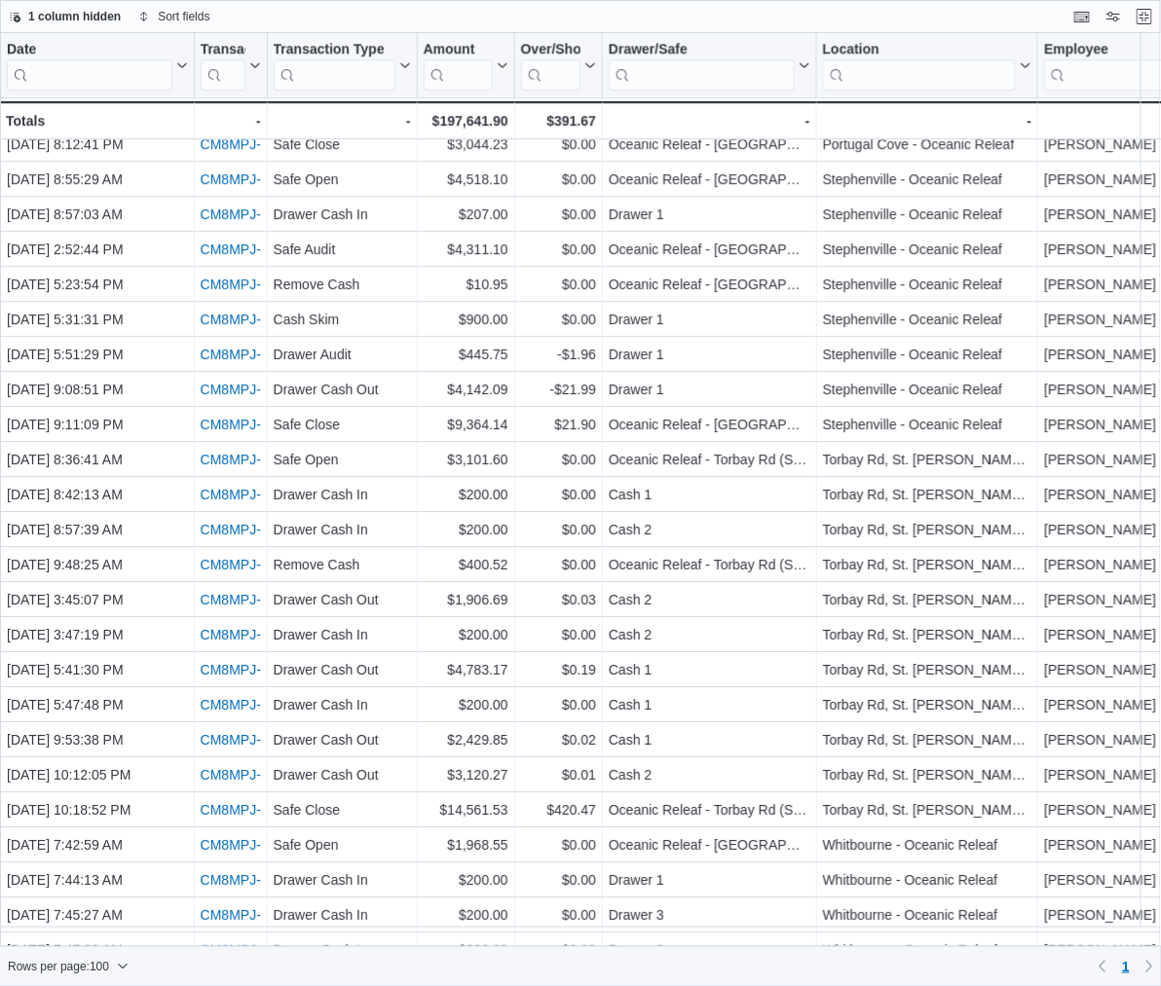
scroll to position [1654, 0]
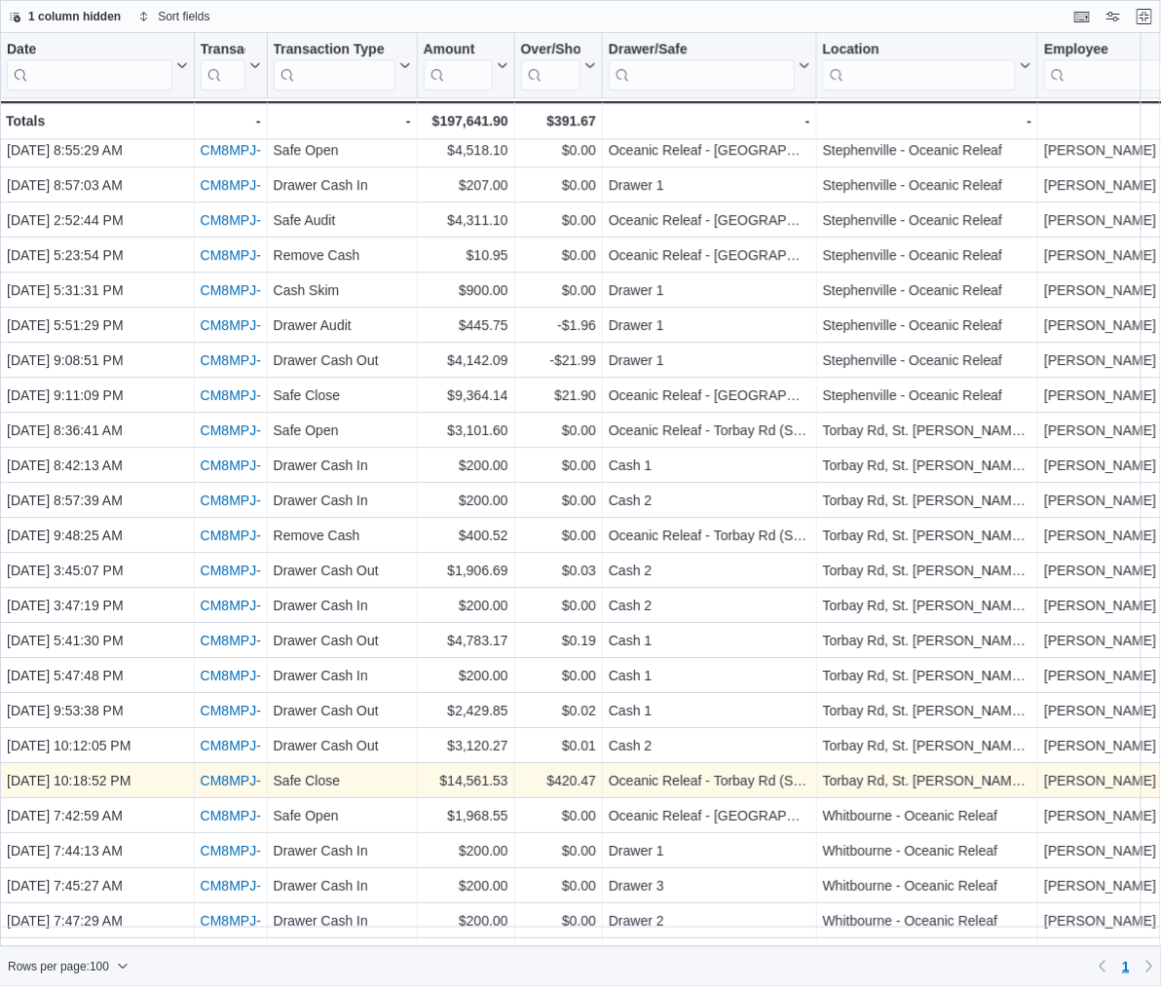
click at [228, 659] on link "CM8MPJ-78248" at bounding box center [250, 781] width 98 height 16
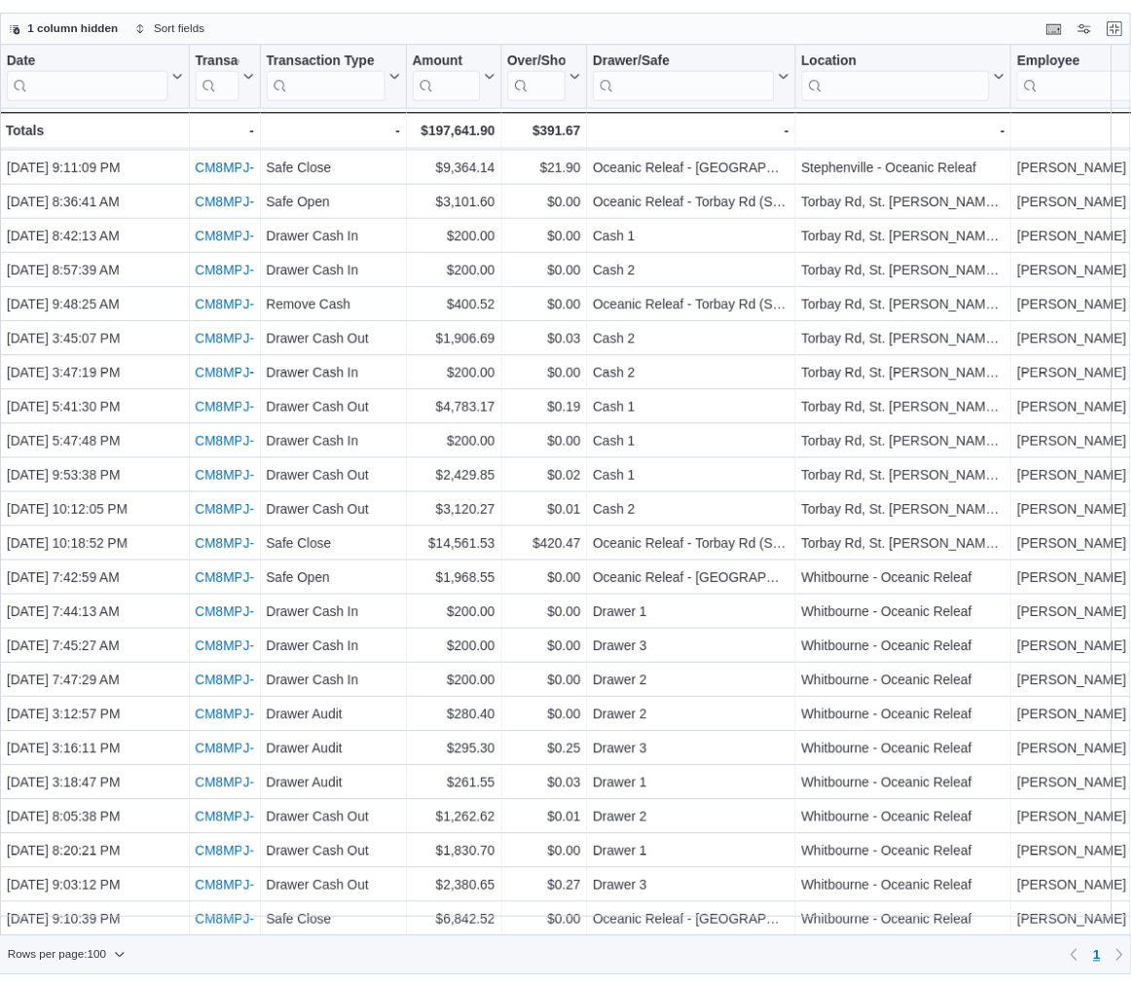
scroll to position [1910, 0]
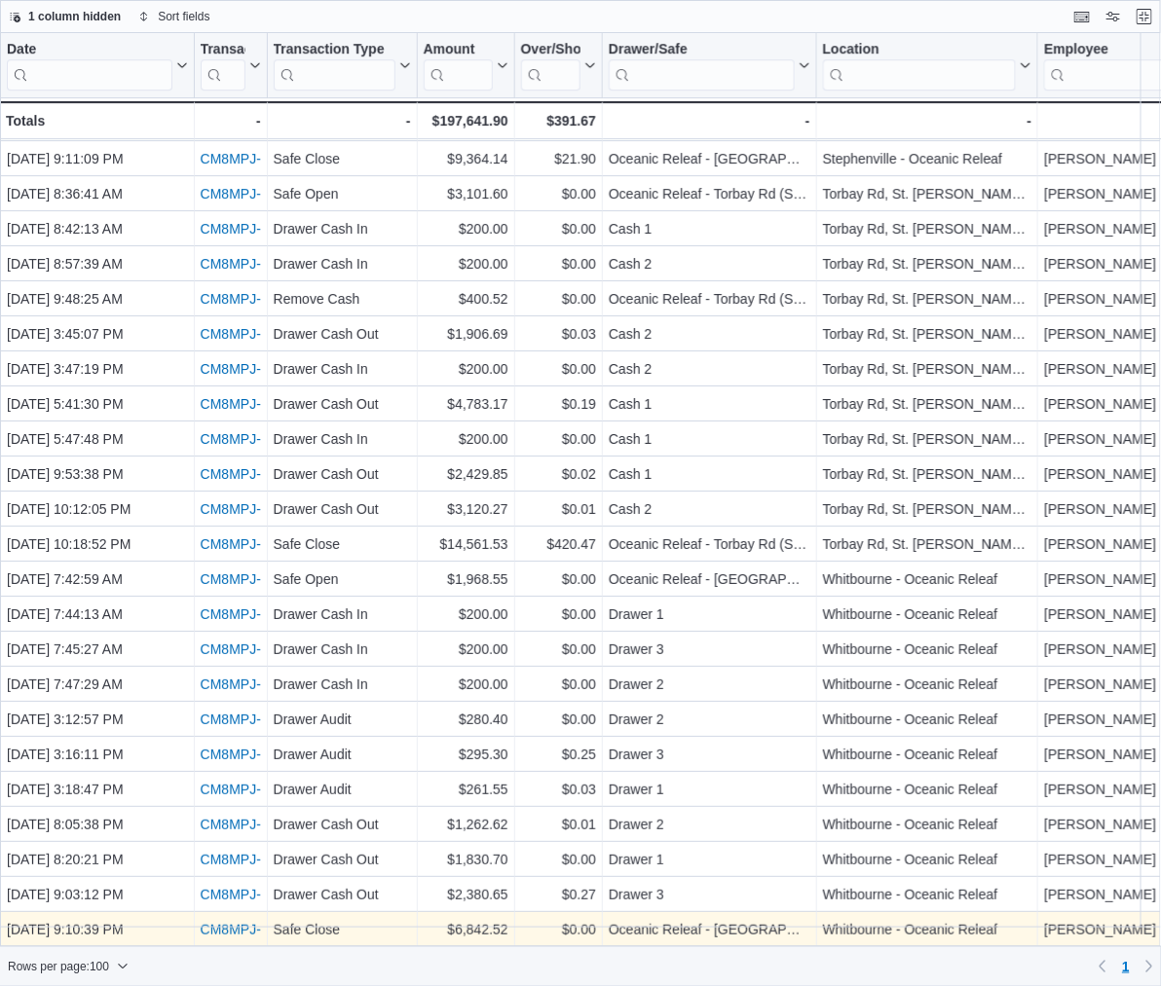
click at [230, 659] on link "CM8MPJ-78242" at bounding box center [250, 930] width 98 height 16
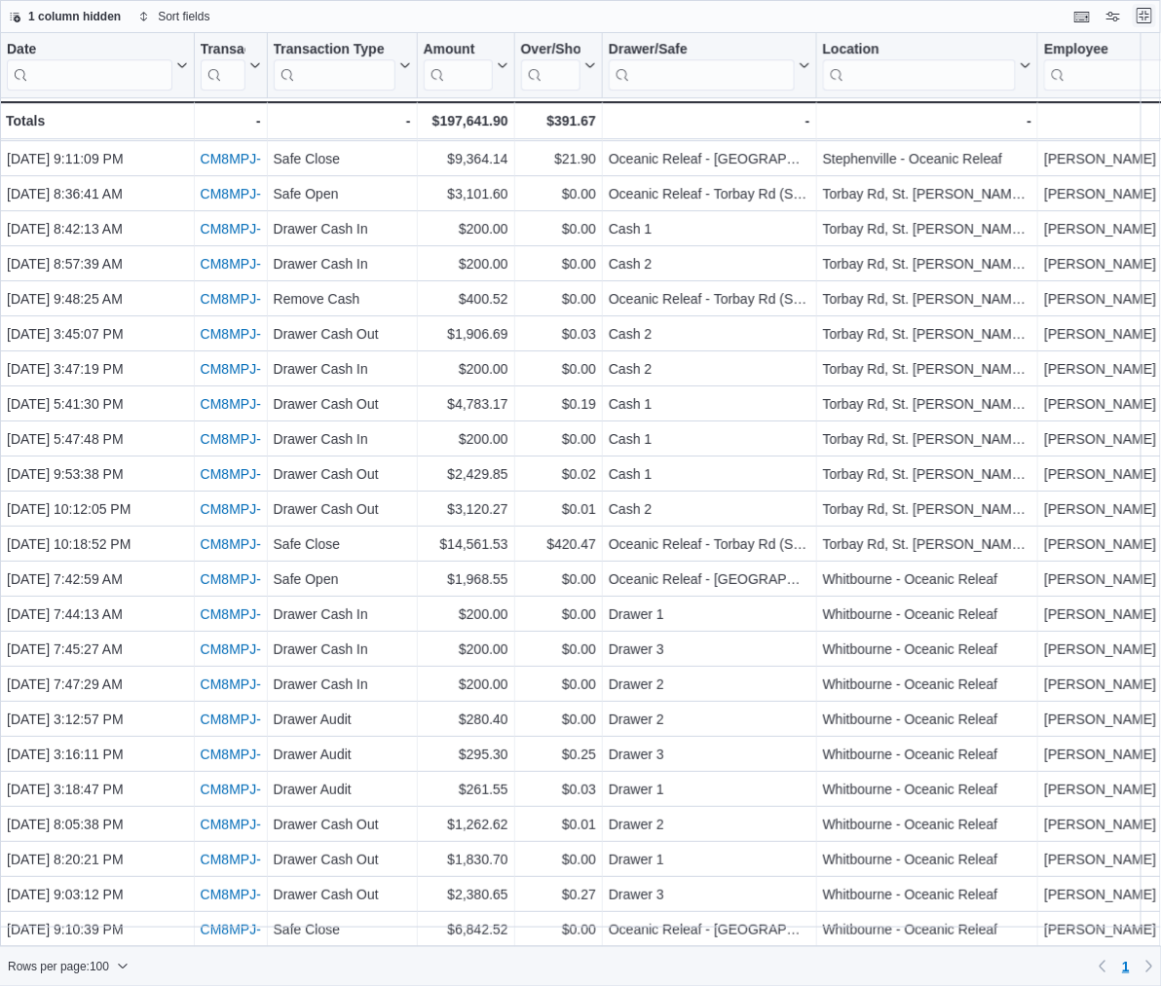
click at [1140, 19] on button "Exit fullscreen" at bounding box center [1143, 15] width 23 height 23
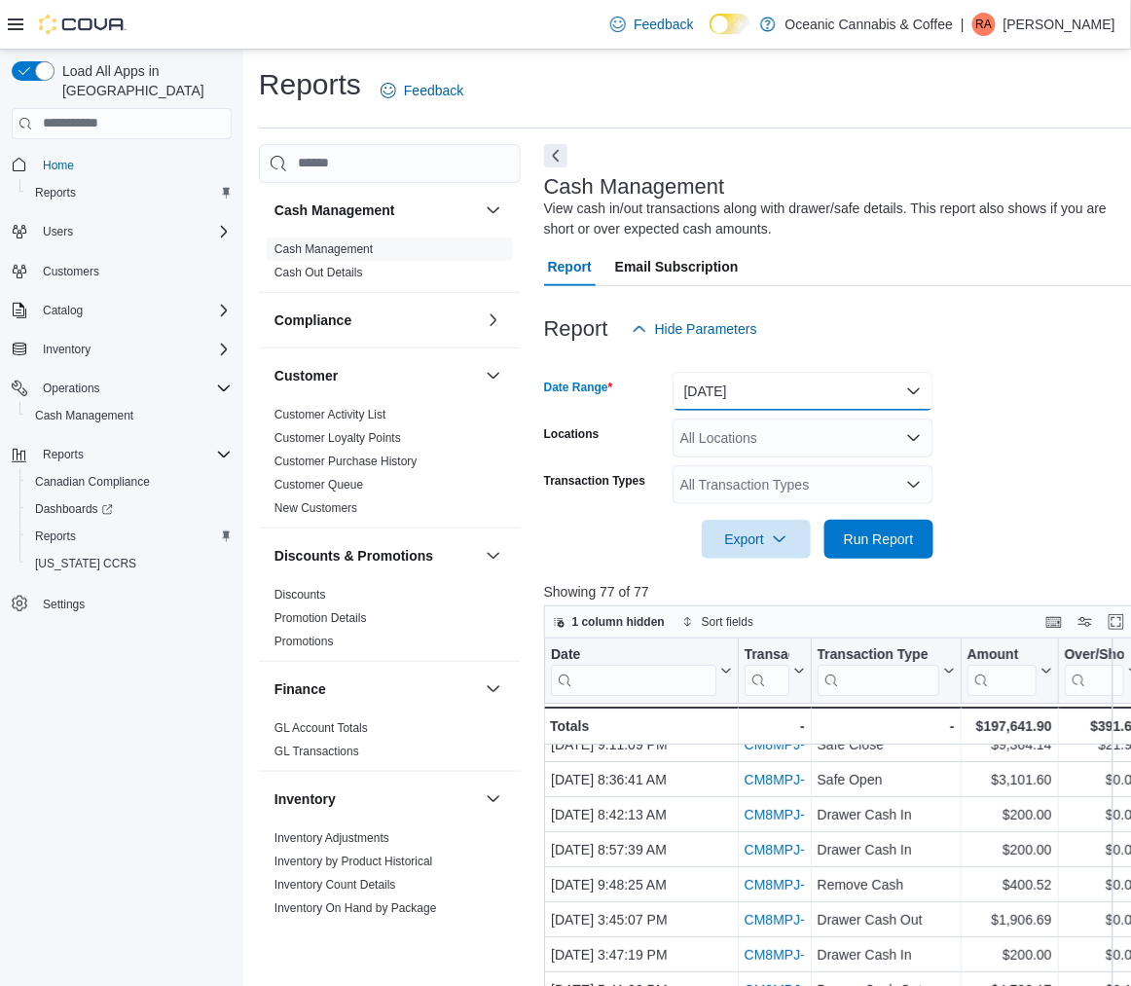
click at [920, 388] on button "Yesterday" at bounding box center [803, 391] width 261 height 39
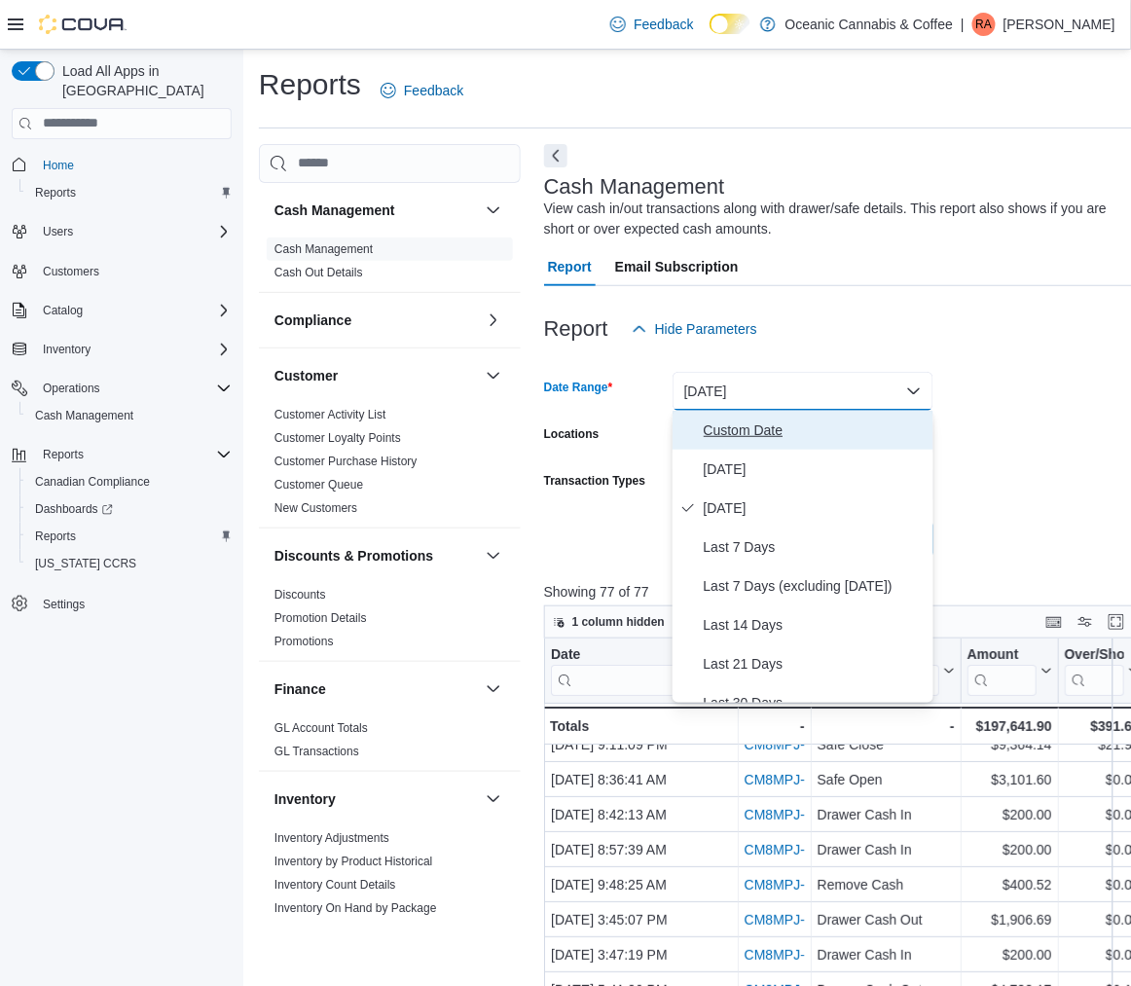
click at [753, 428] on span "Custom Date" at bounding box center [815, 430] width 222 height 23
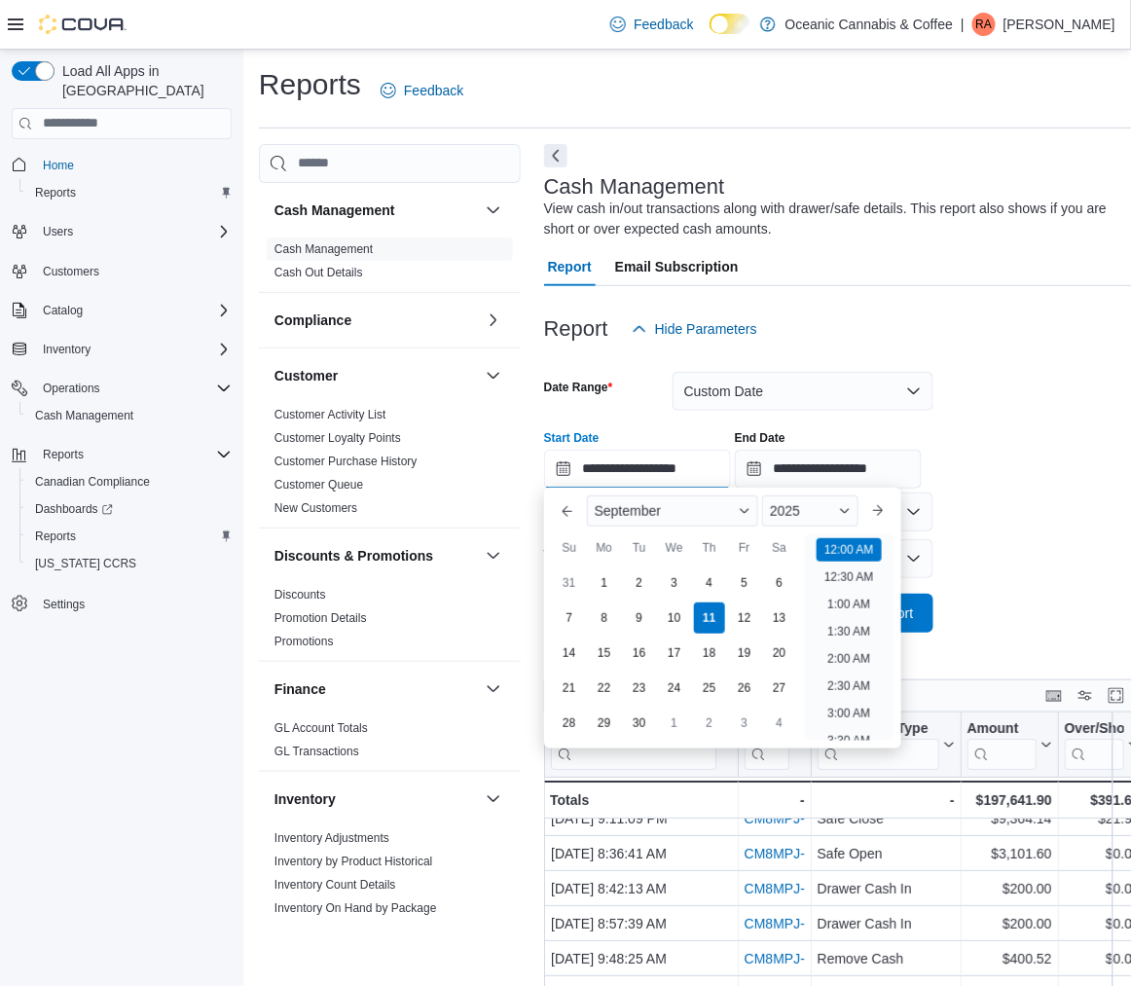
click at [608, 472] on input "**********" at bounding box center [637, 469] width 187 height 39
click at [1022, 511] on form "**********" at bounding box center [842, 491] width 596 height 284
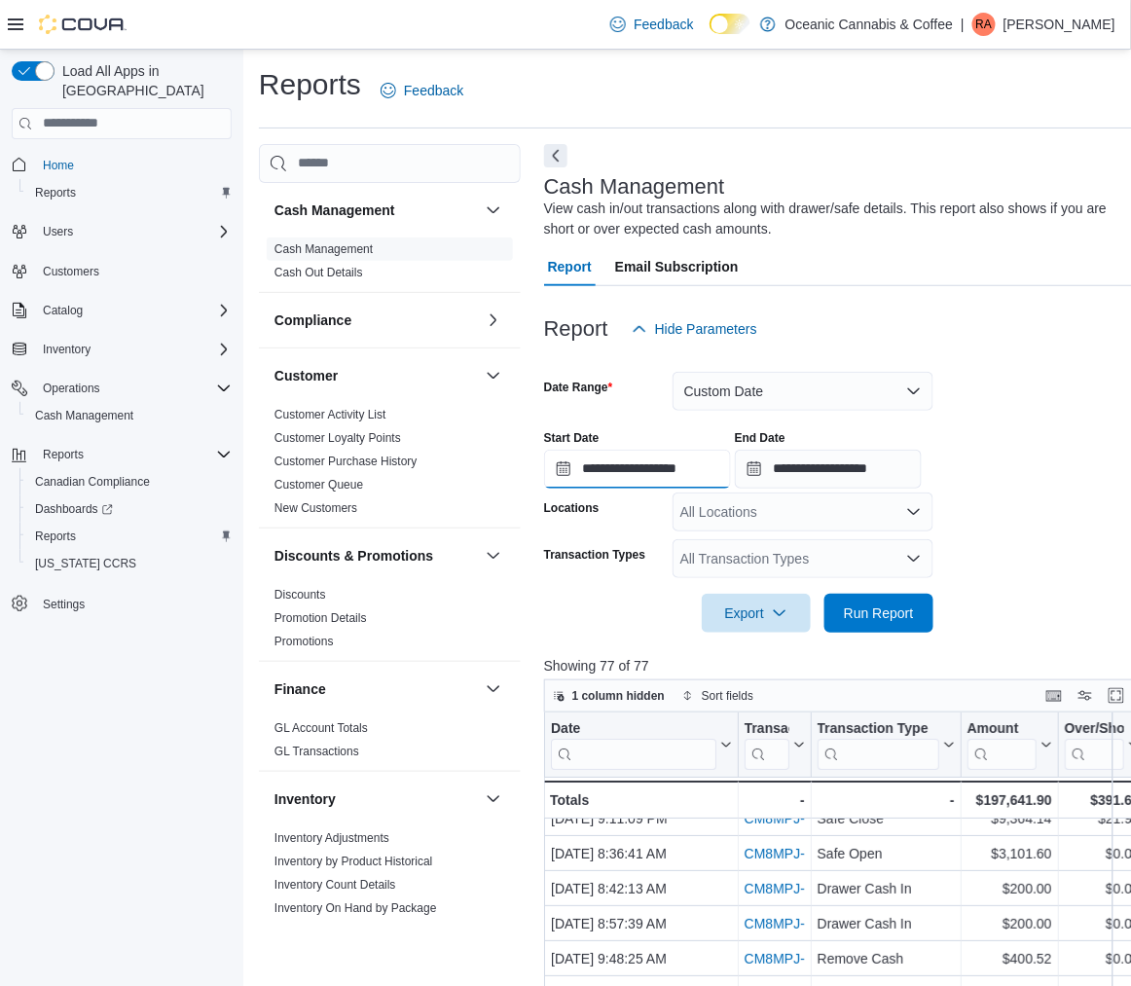
click at [666, 473] on input "**********" at bounding box center [637, 469] width 187 height 39
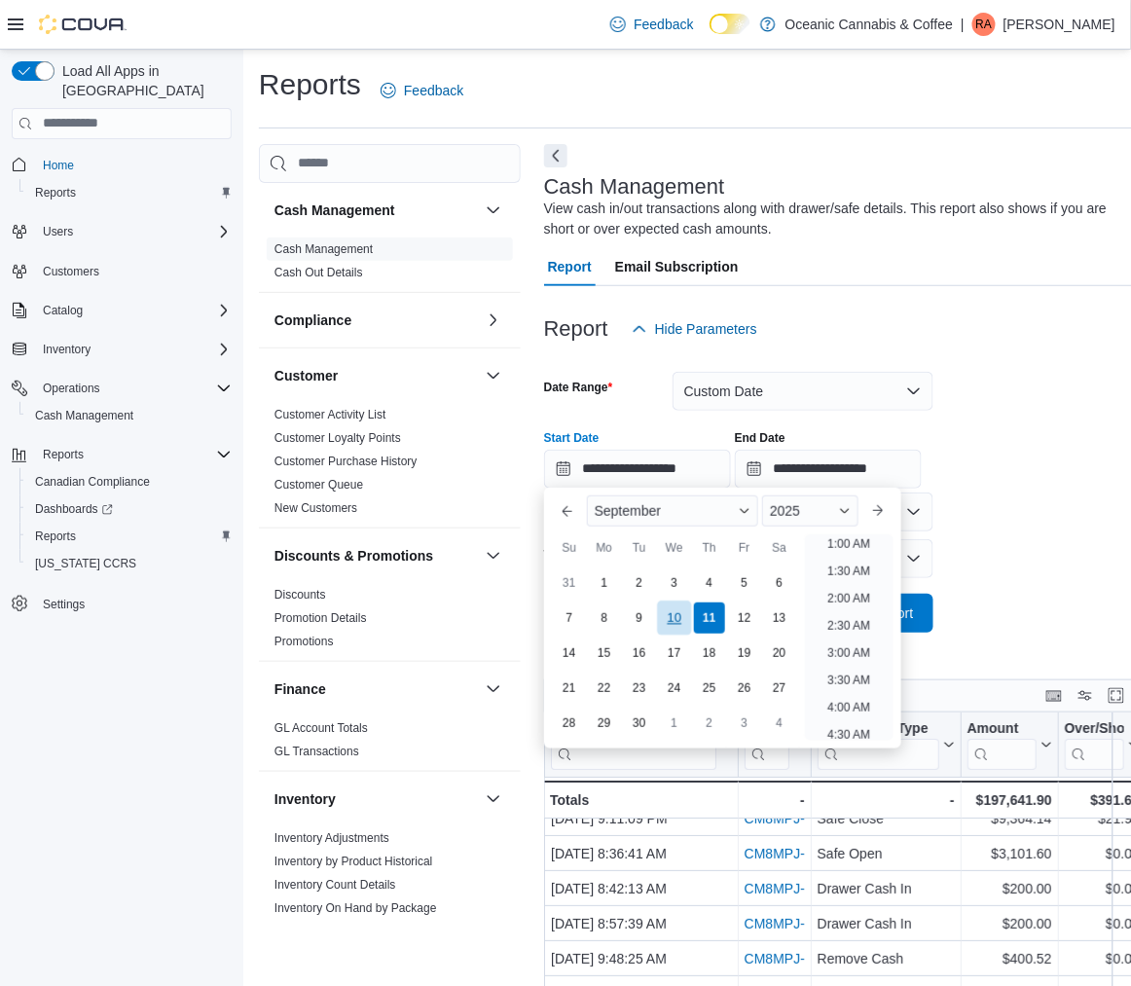
click at [679, 612] on div "10" at bounding box center [674, 619] width 34 height 34
type input "**********"
click at [1070, 538] on form "**********" at bounding box center [842, 491] width 596 height 284
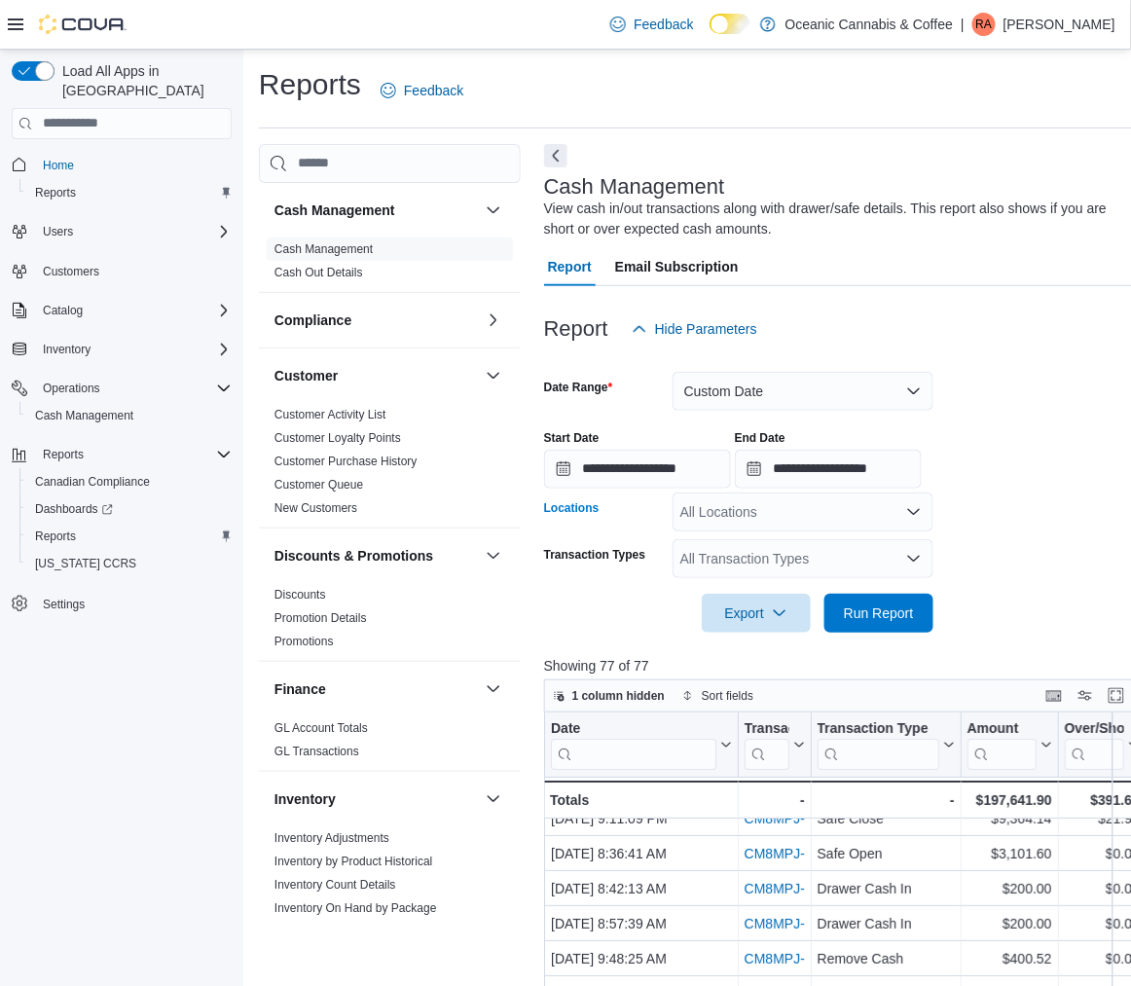
click at [919, 504] on icon "Open list of options" at bounding box center [914, 512] width 16 height 16
type input "****"
click at [791, 573] on span "Portugal Cove - Oceanic Releaf" at bounding box center [811, 572] width 192 height 19
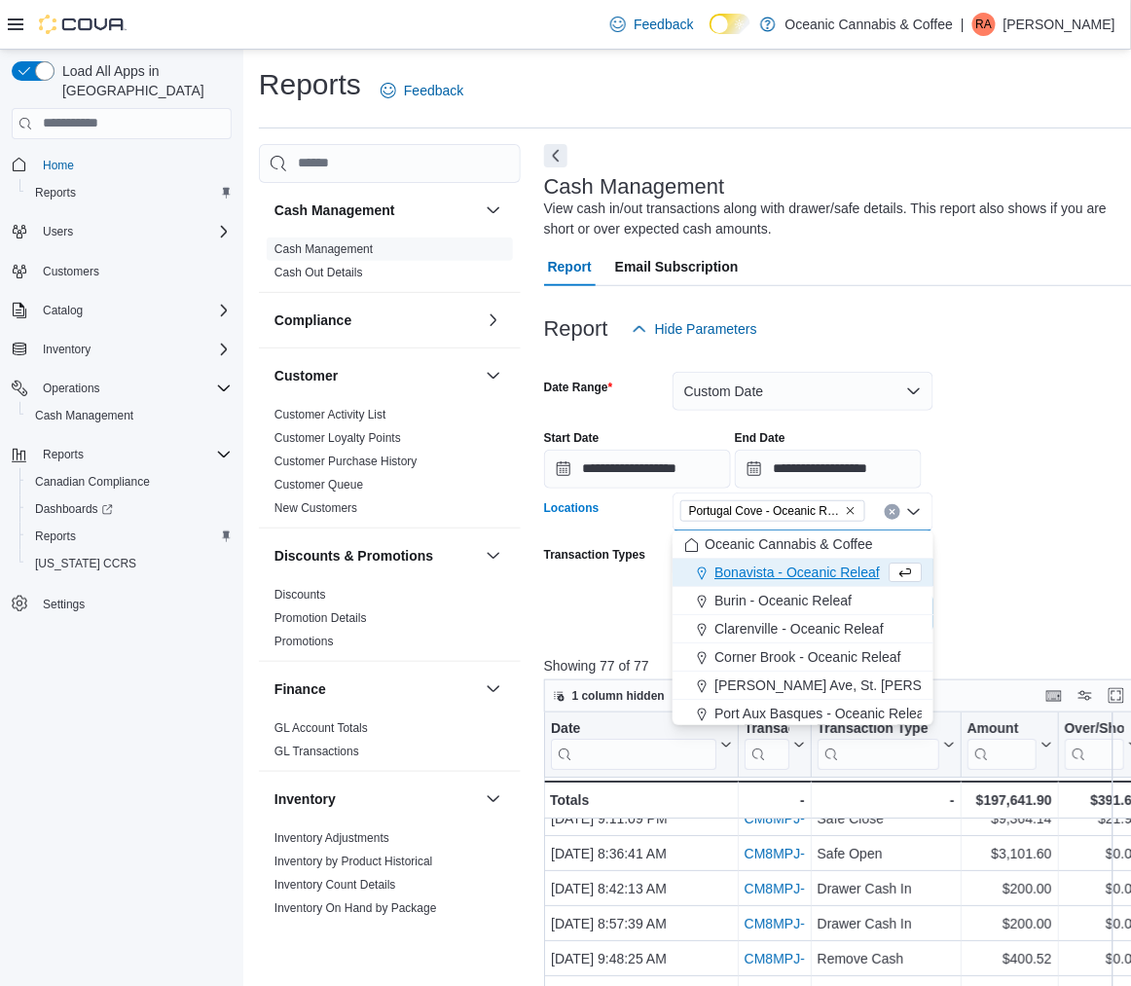
click at [1039, 545] on form "**********" at bounding box center [842, 491] width 596 height 284
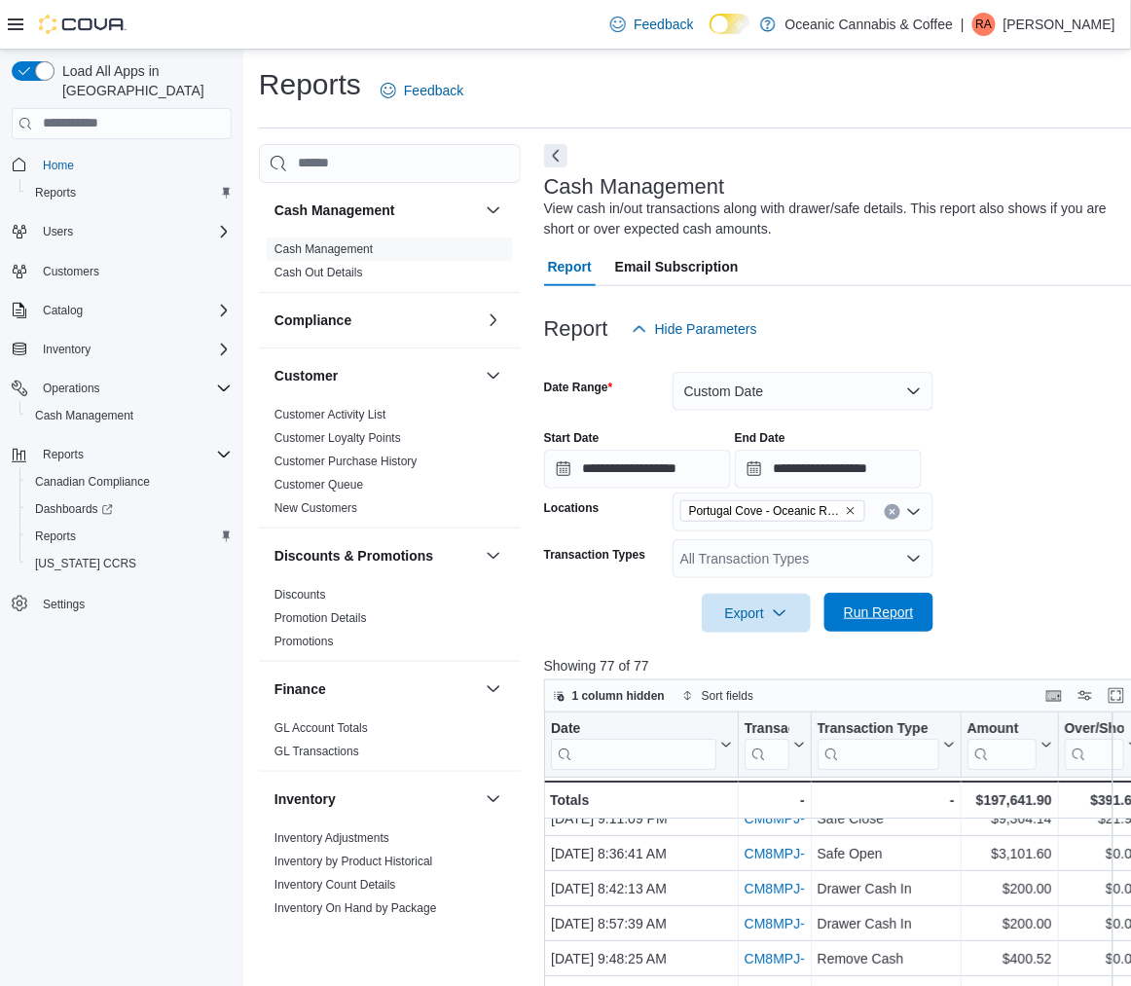
click at [885, 605] on span "Run Report" at bounding box center [879, 612] width 70 height 19
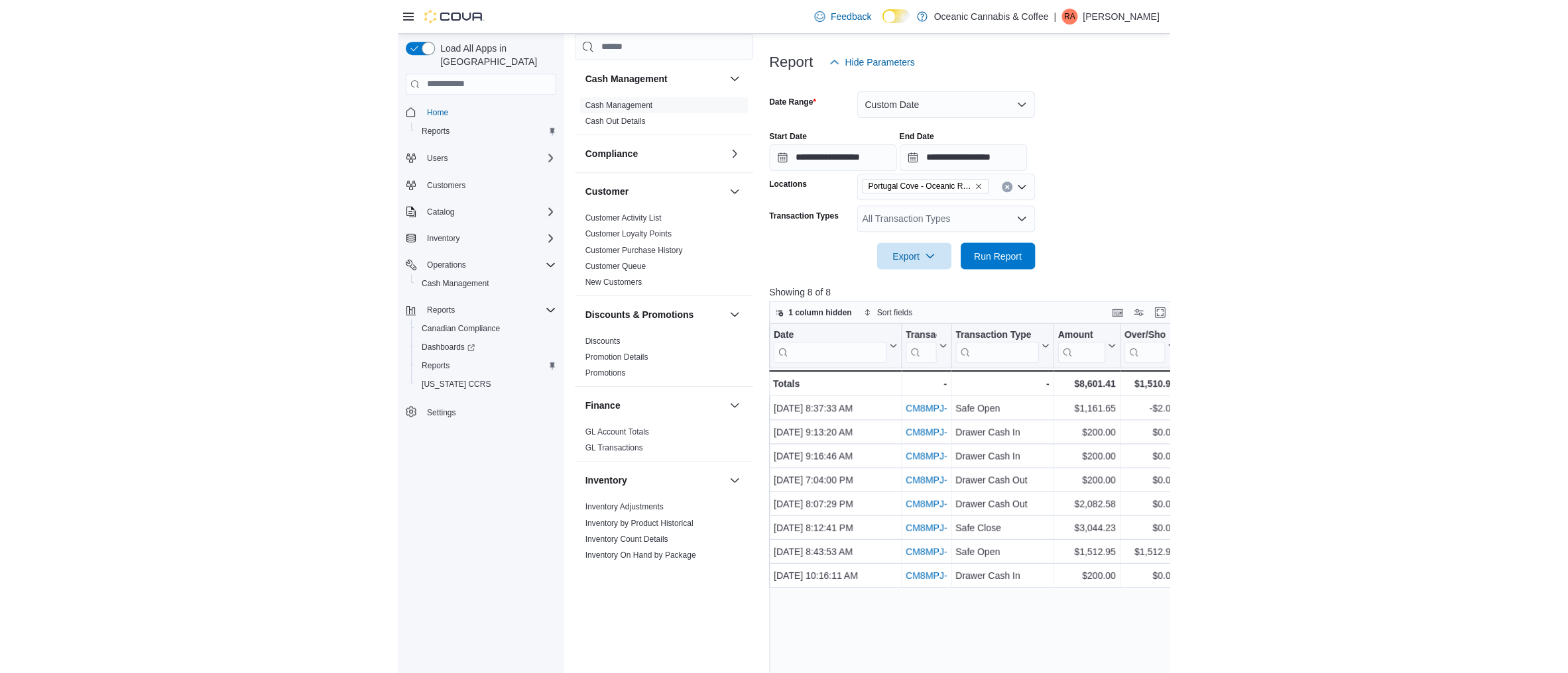
scroll to position [163, 0]
